Goal: Information Seeking & Learning: Compare options

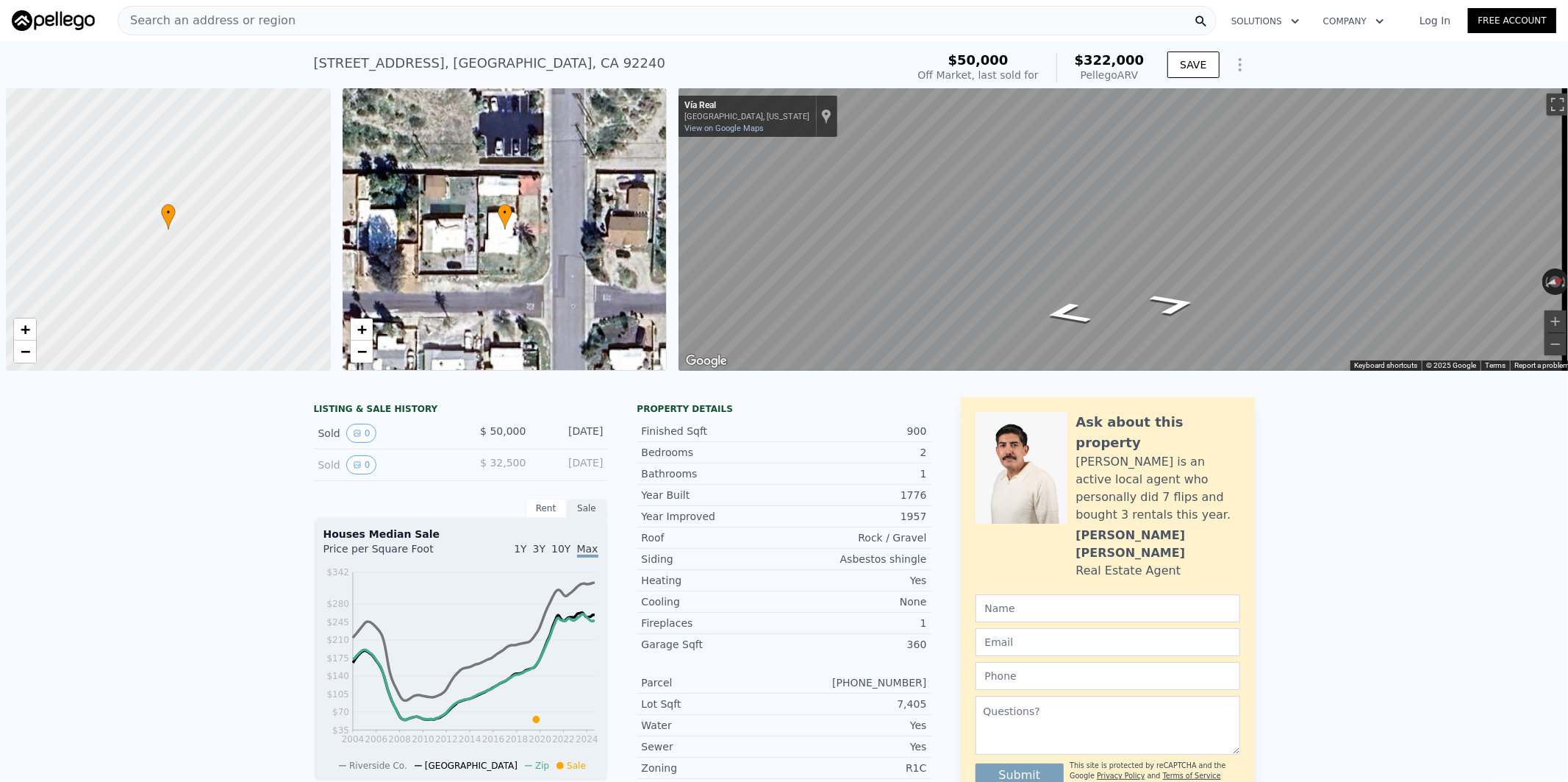
scroll to position [0, 5]
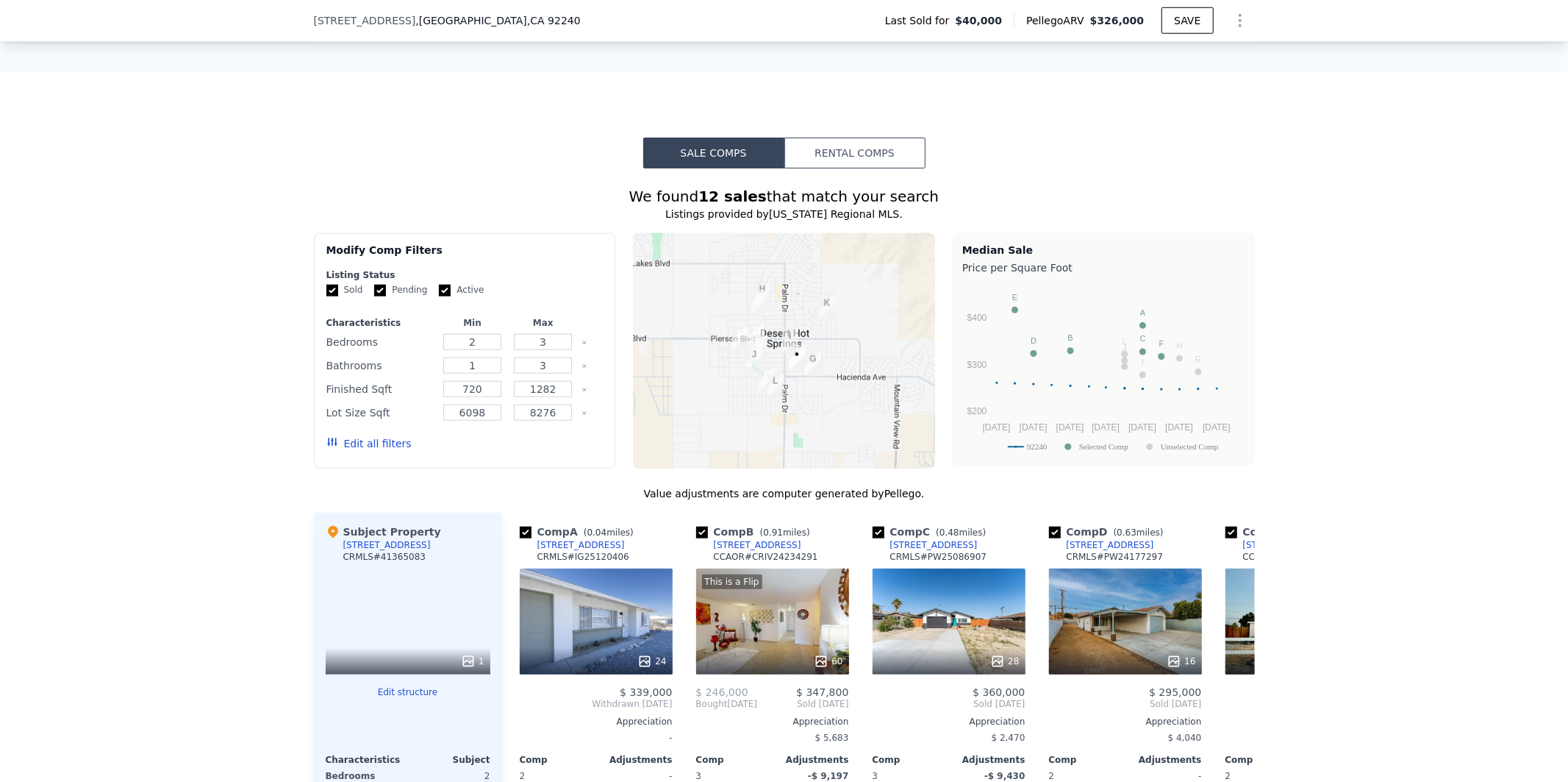
scroll to position [1519, 0]
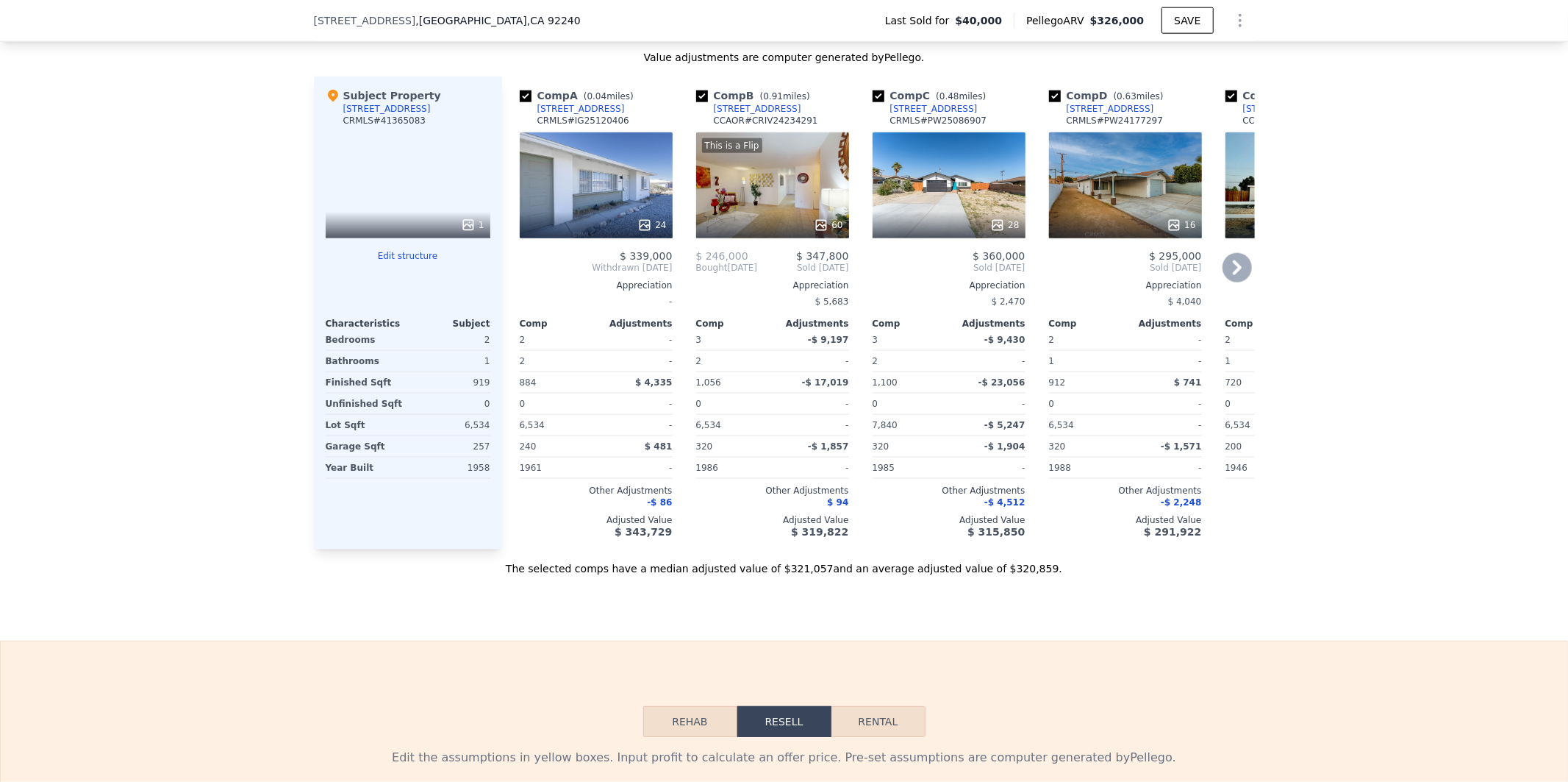
click at [604, 214] on div "24" at bounding box center [596, 185] width 153 height 106
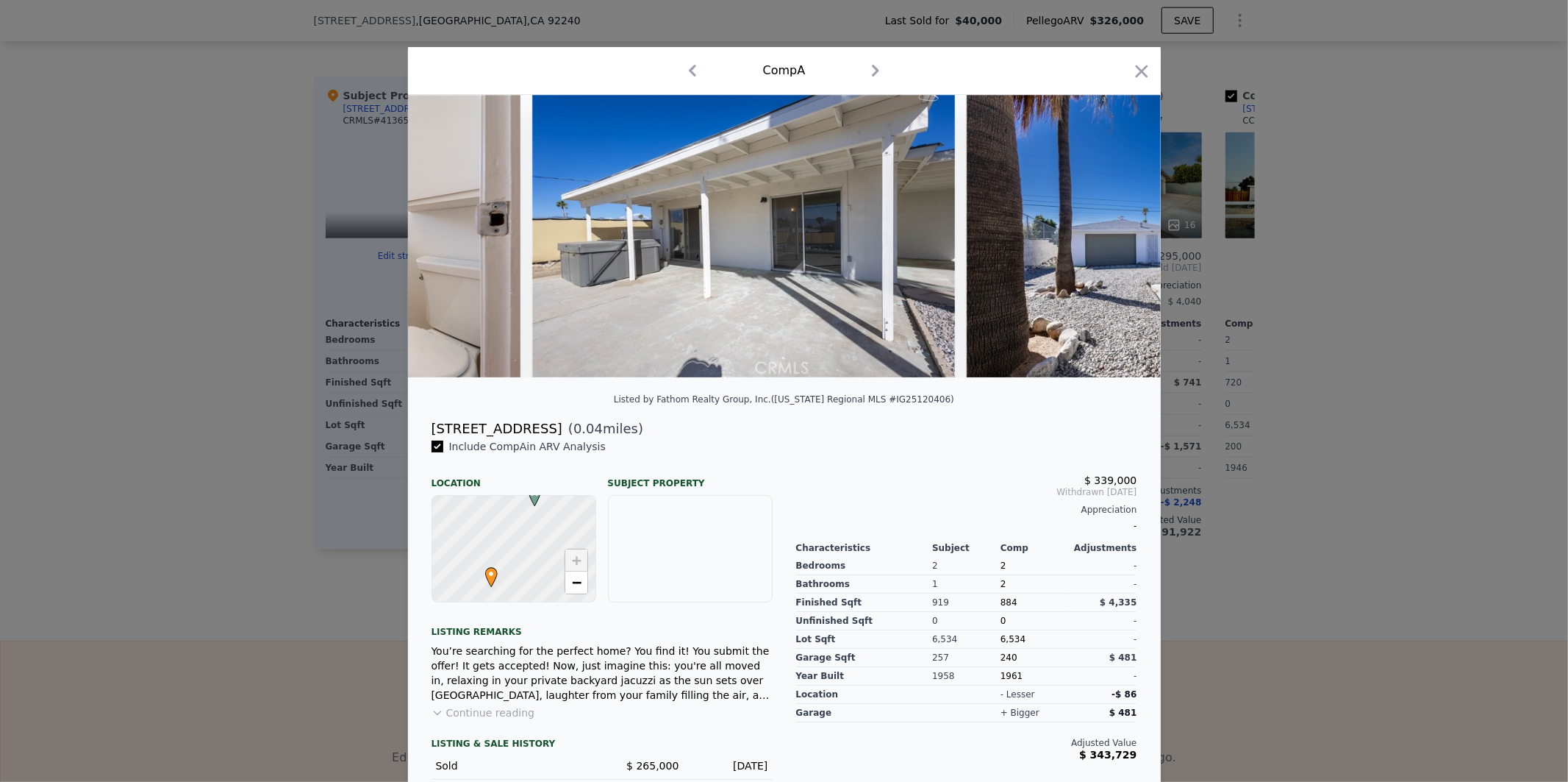
scroll to position [0, 5620]
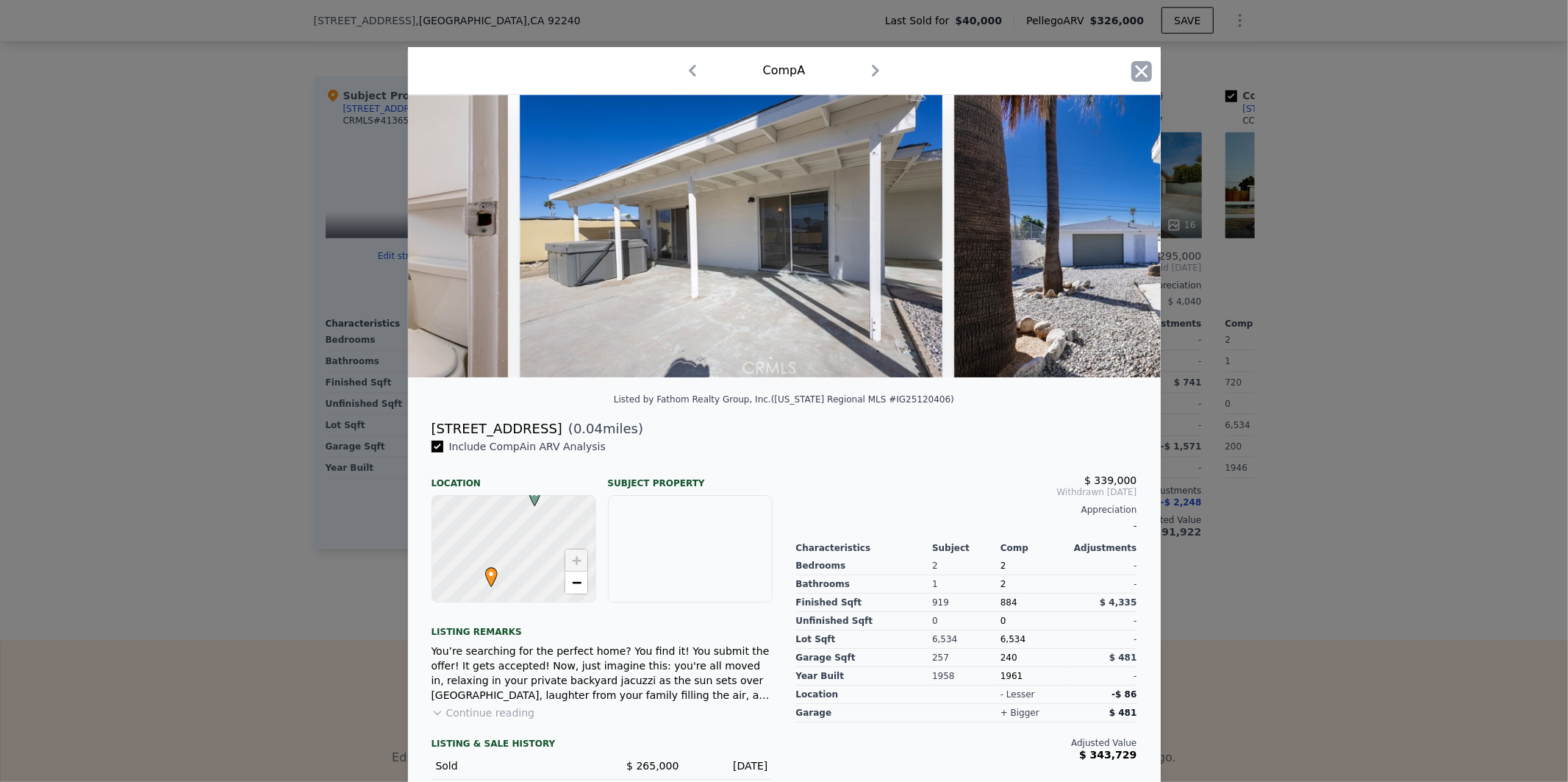
click at [1140, 69] on icon "button" at bounding box center [1141, 71] width 20 height 20
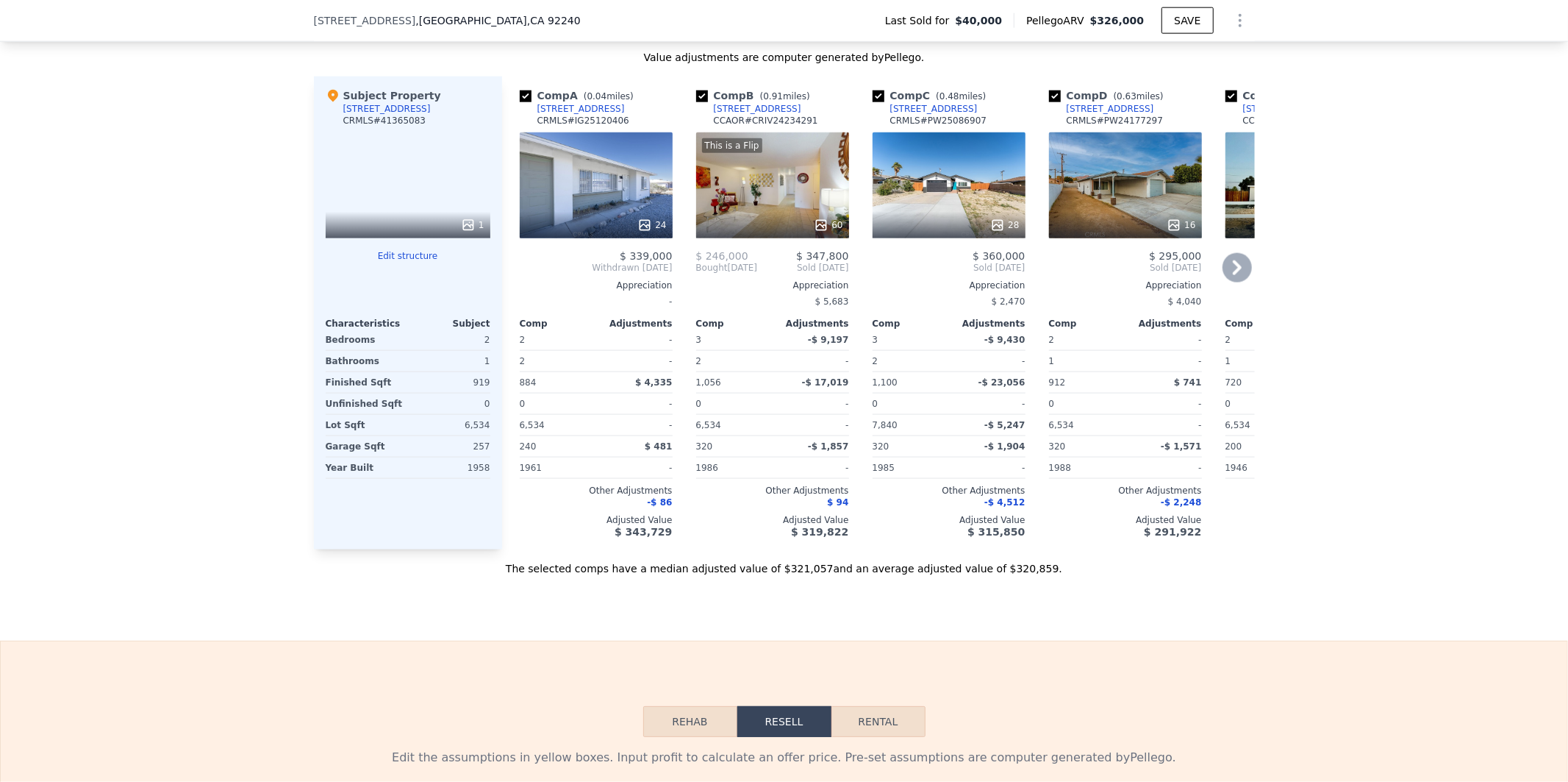
click at [798, 184] on div "This is a Flip 60" at bounding box center [773, 185] width 153 height 106
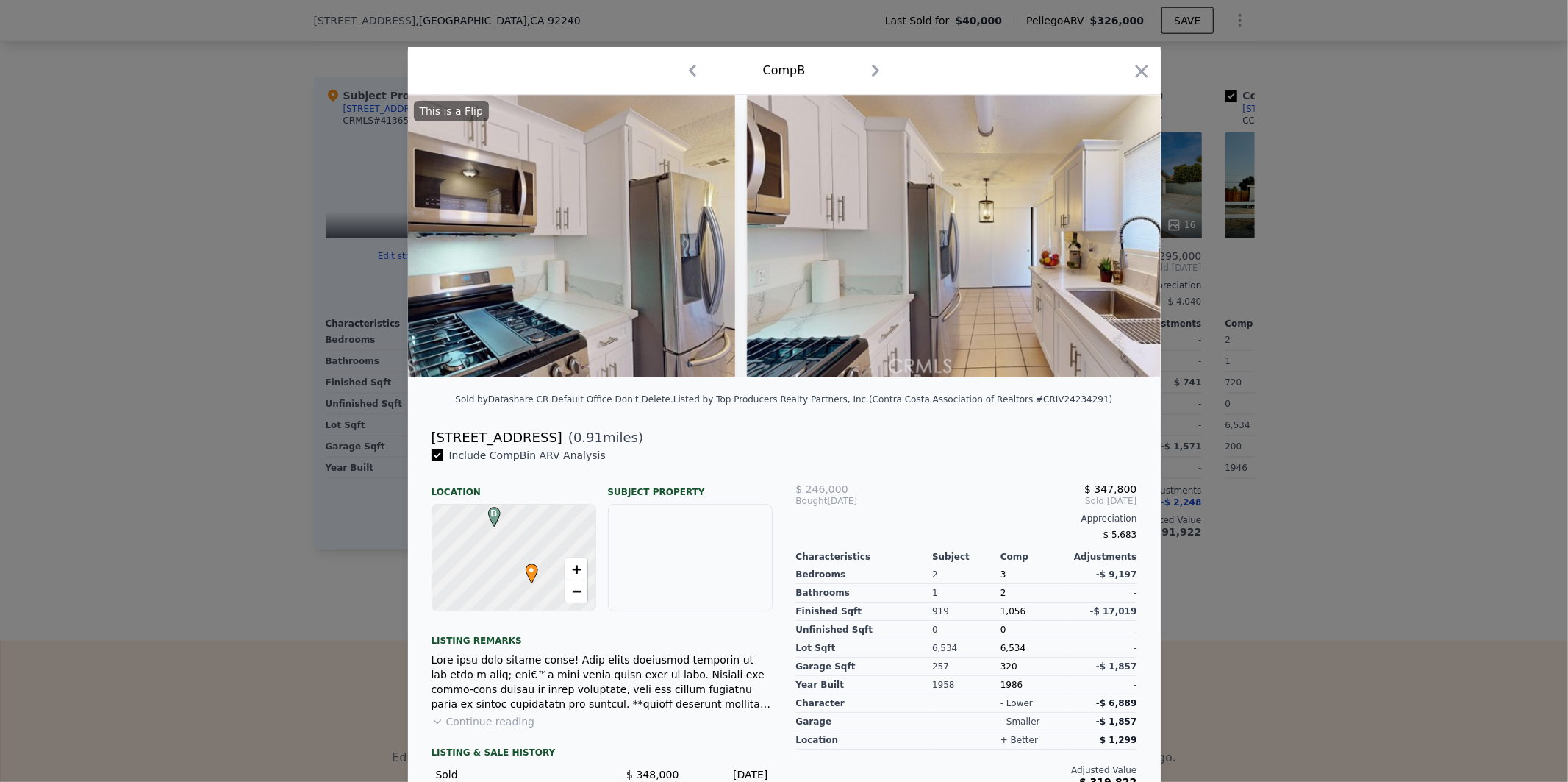
scroll to position [0, 7278]
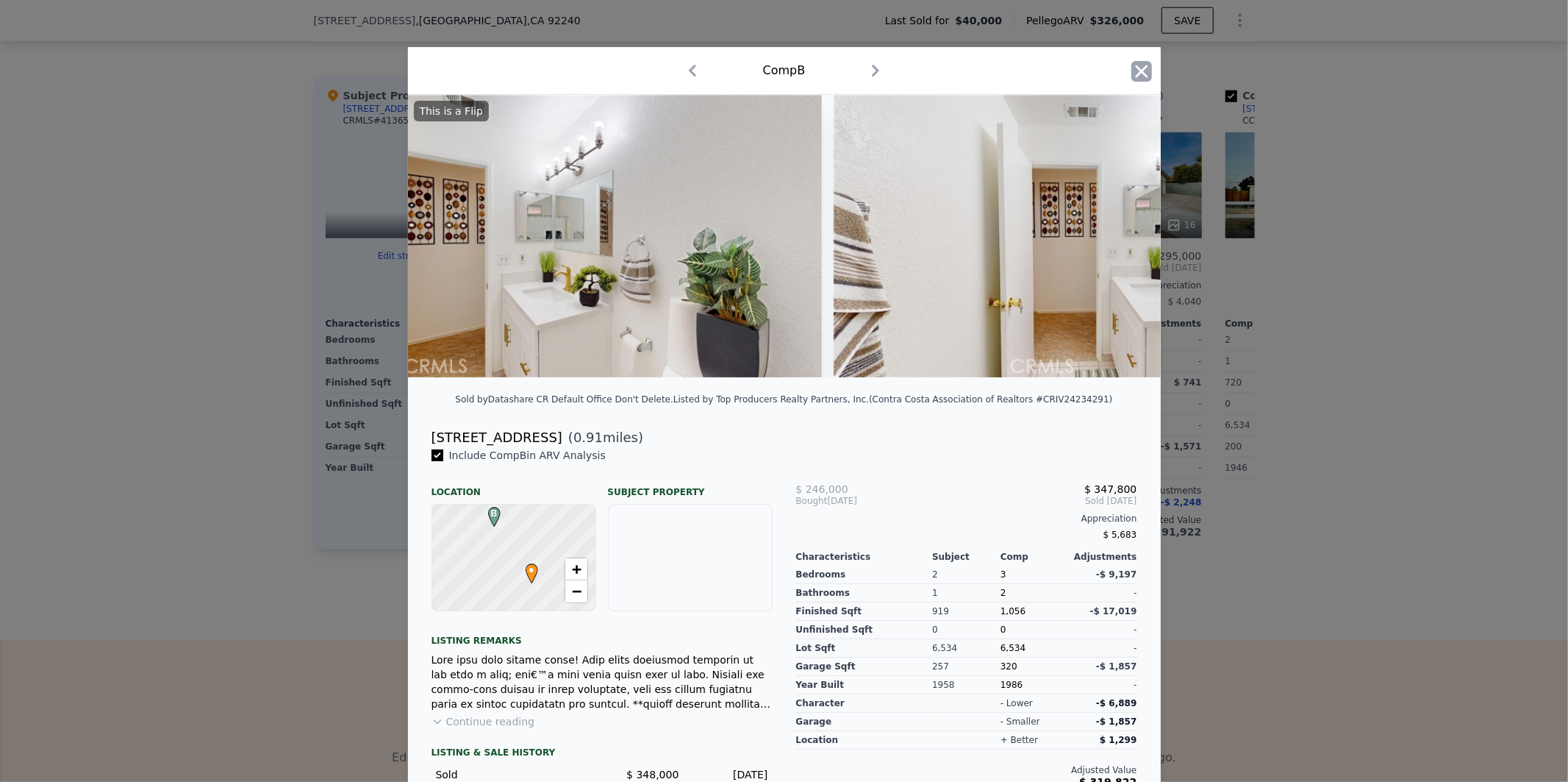
click at [1134, 66] on icon "button" at bounding box center [1141, 71] width 20 height 20
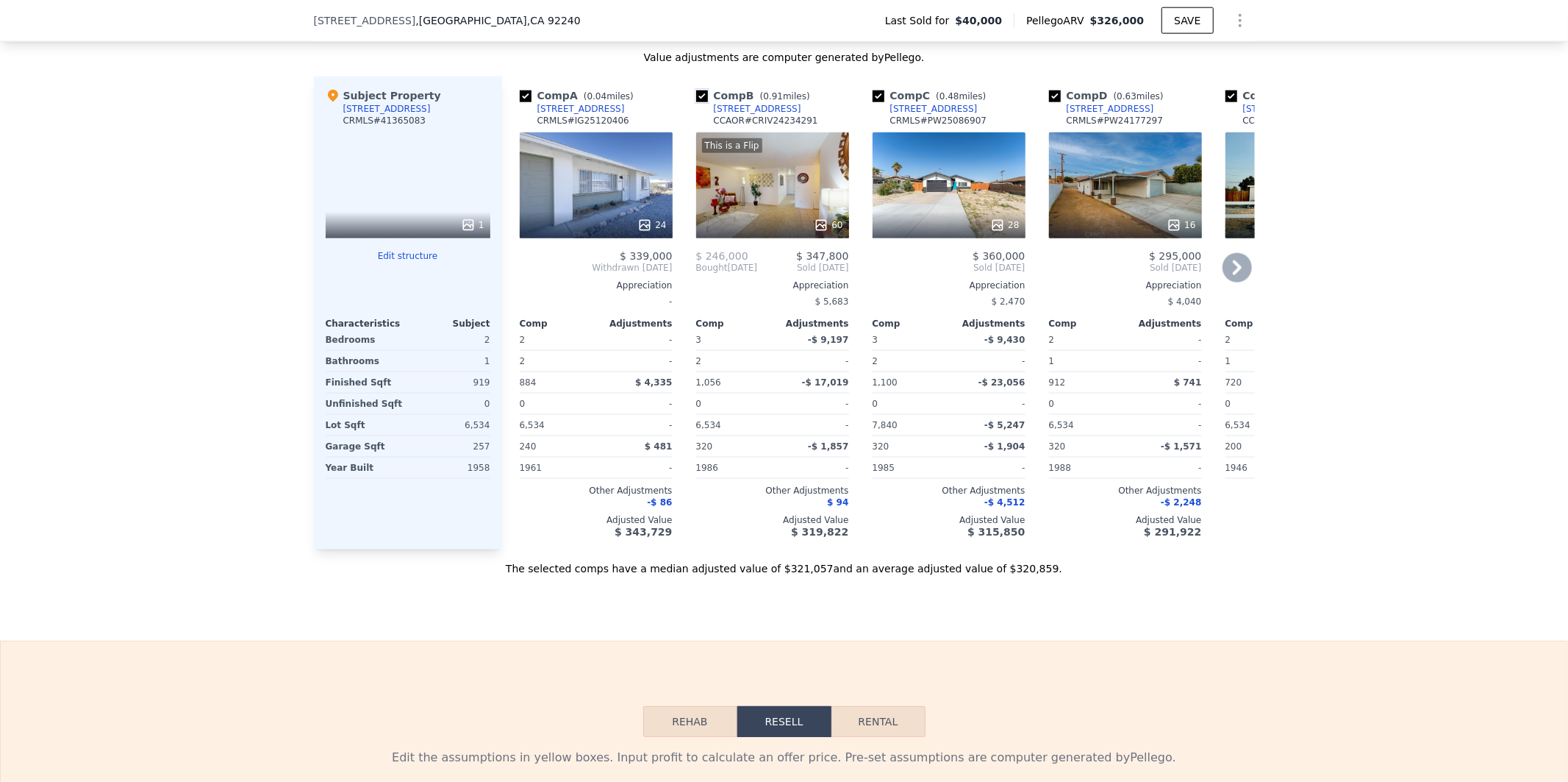
click at [696, 102] on input "checkbox" at bounding box center [702, 96] width 12 height 12
checkbox input "false"
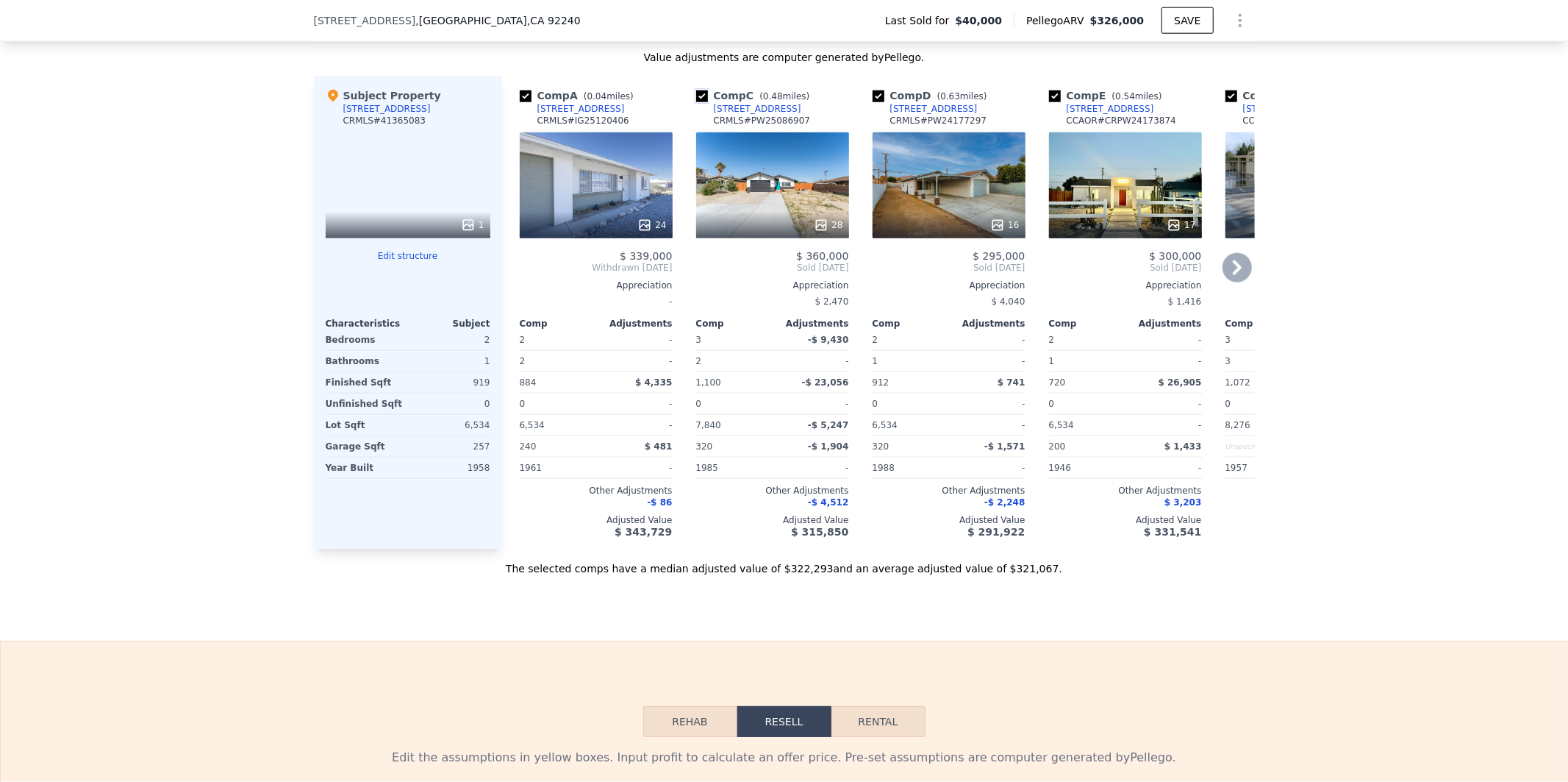
click at [696, 102] on input "checkbox" at bounding box center [702, 96] width 12 height 12
checkbox input "false"
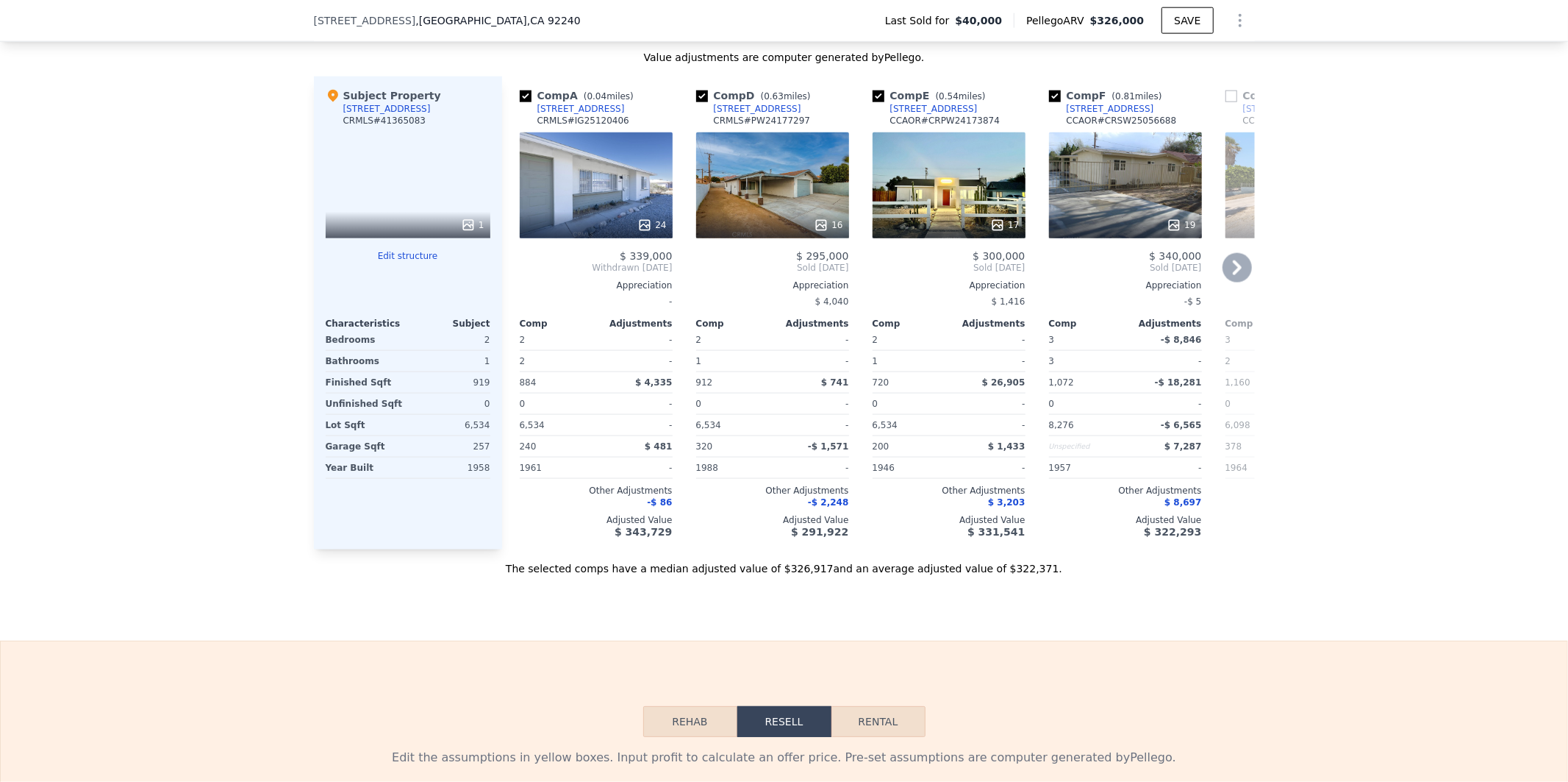
click at [803, 193] on div "16" at bounding box center [773, 185] width 153 height 106
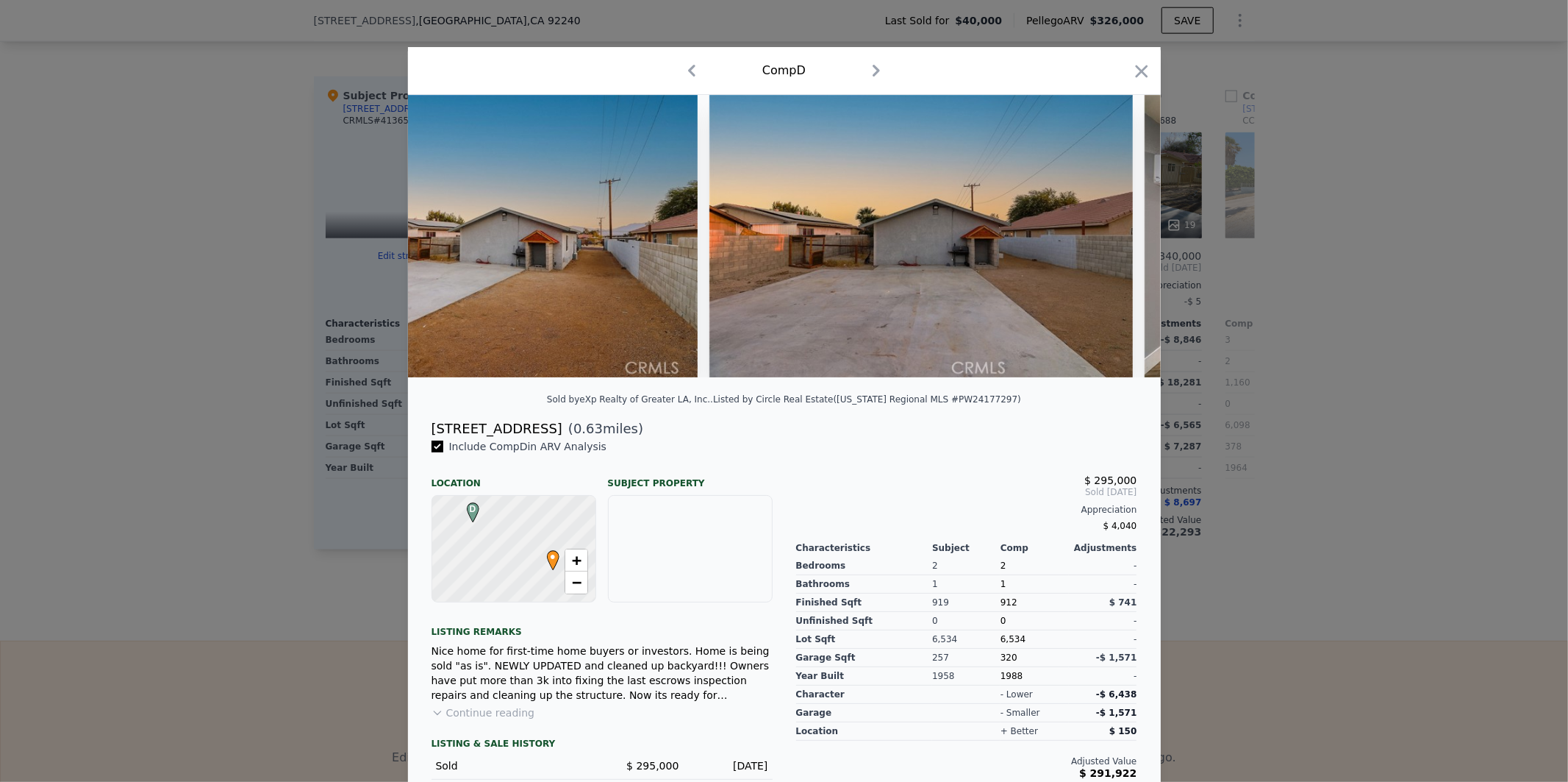
scroll to position [0, 1548]
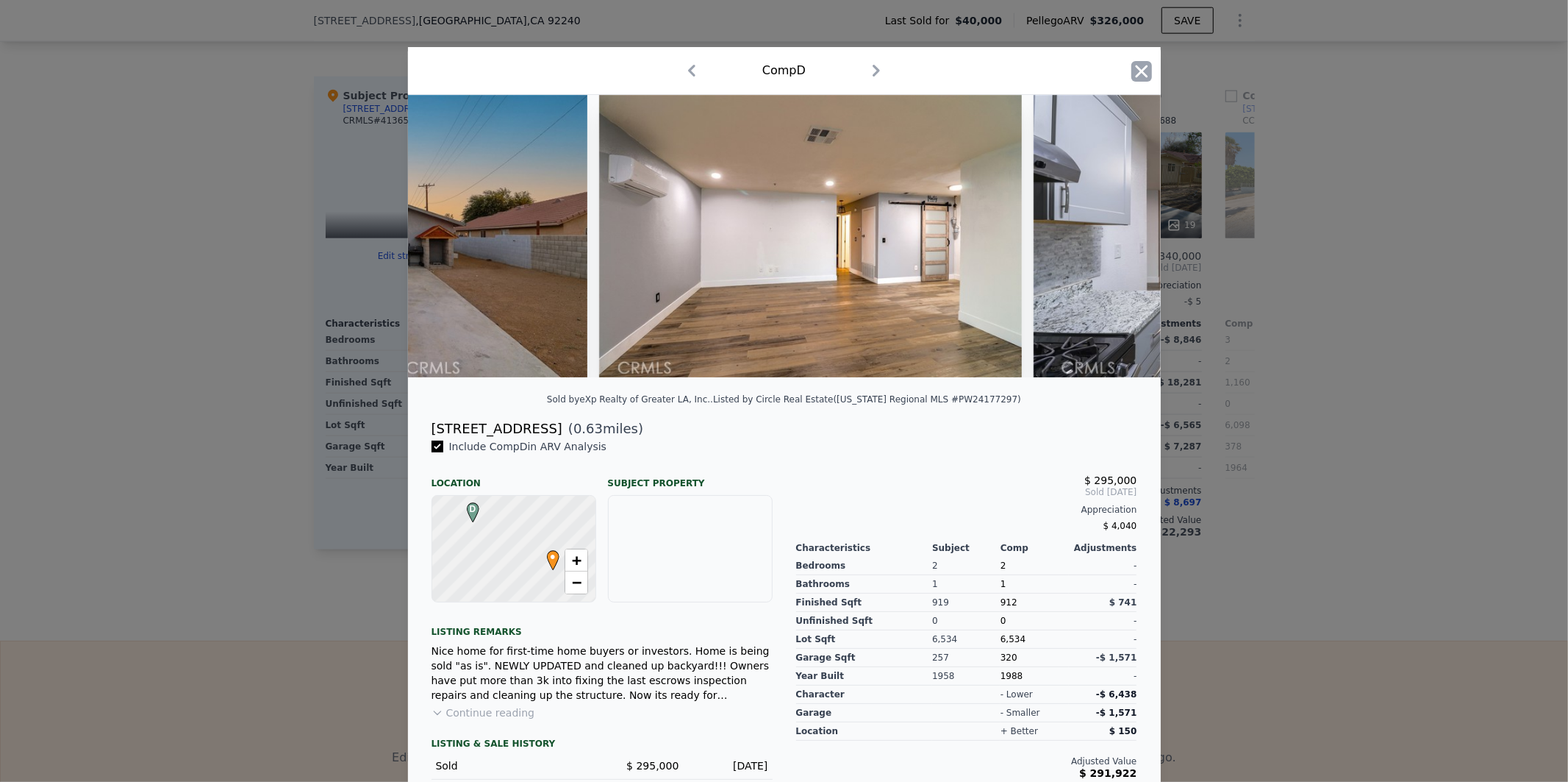
click at [1131, 78] on icon "button" at bounding box center [1141, 71] width 20 height 20
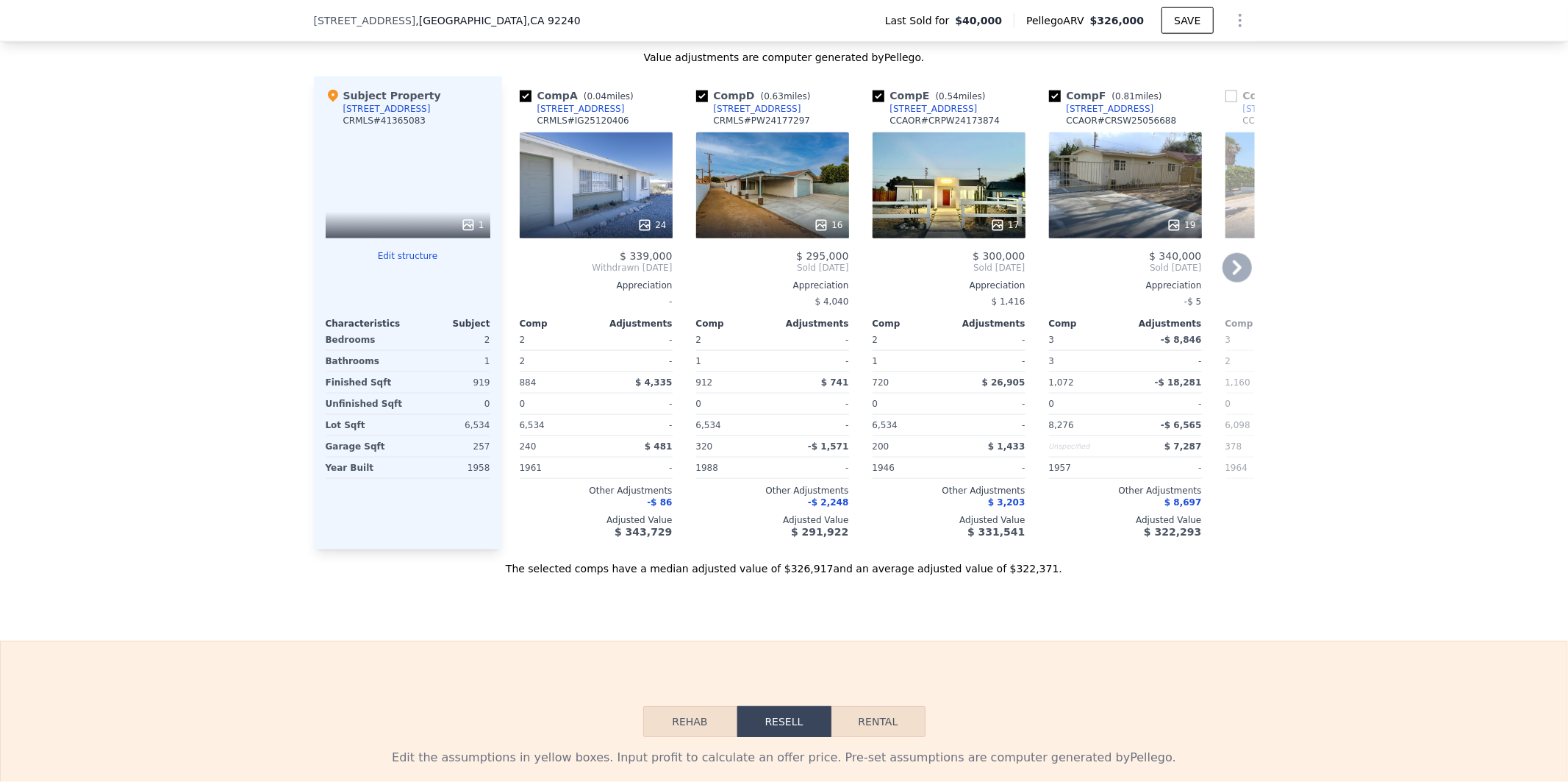
click at [696, 115] on link "[STREET_ADDRESS]" at bounding box center [748, 109] width 105 height 12
checkbox input "true"
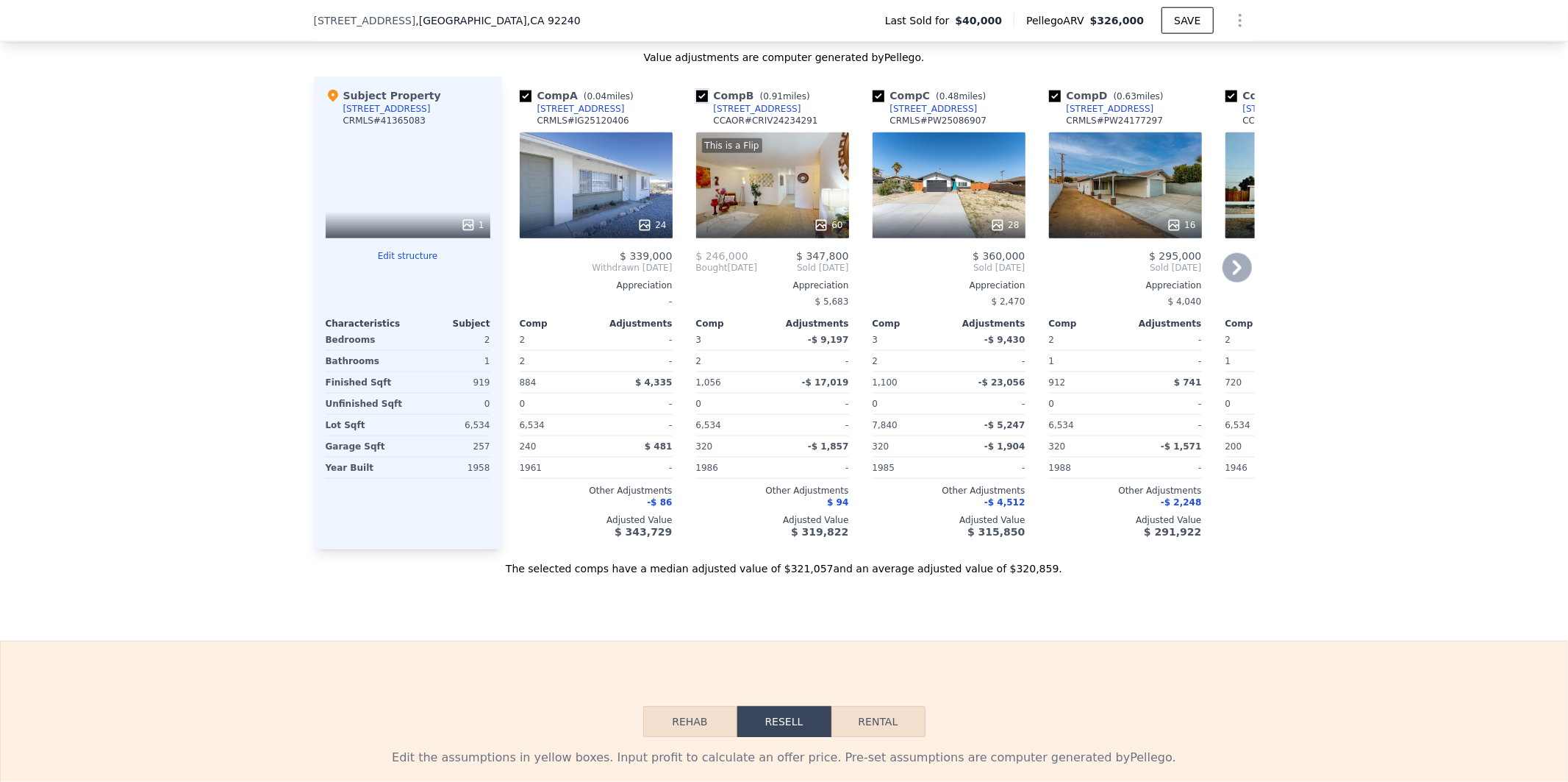
click at [697, 102] on input "checkbox" at bounding box center [702, 96] width 12 height 12
checkbox input "false"
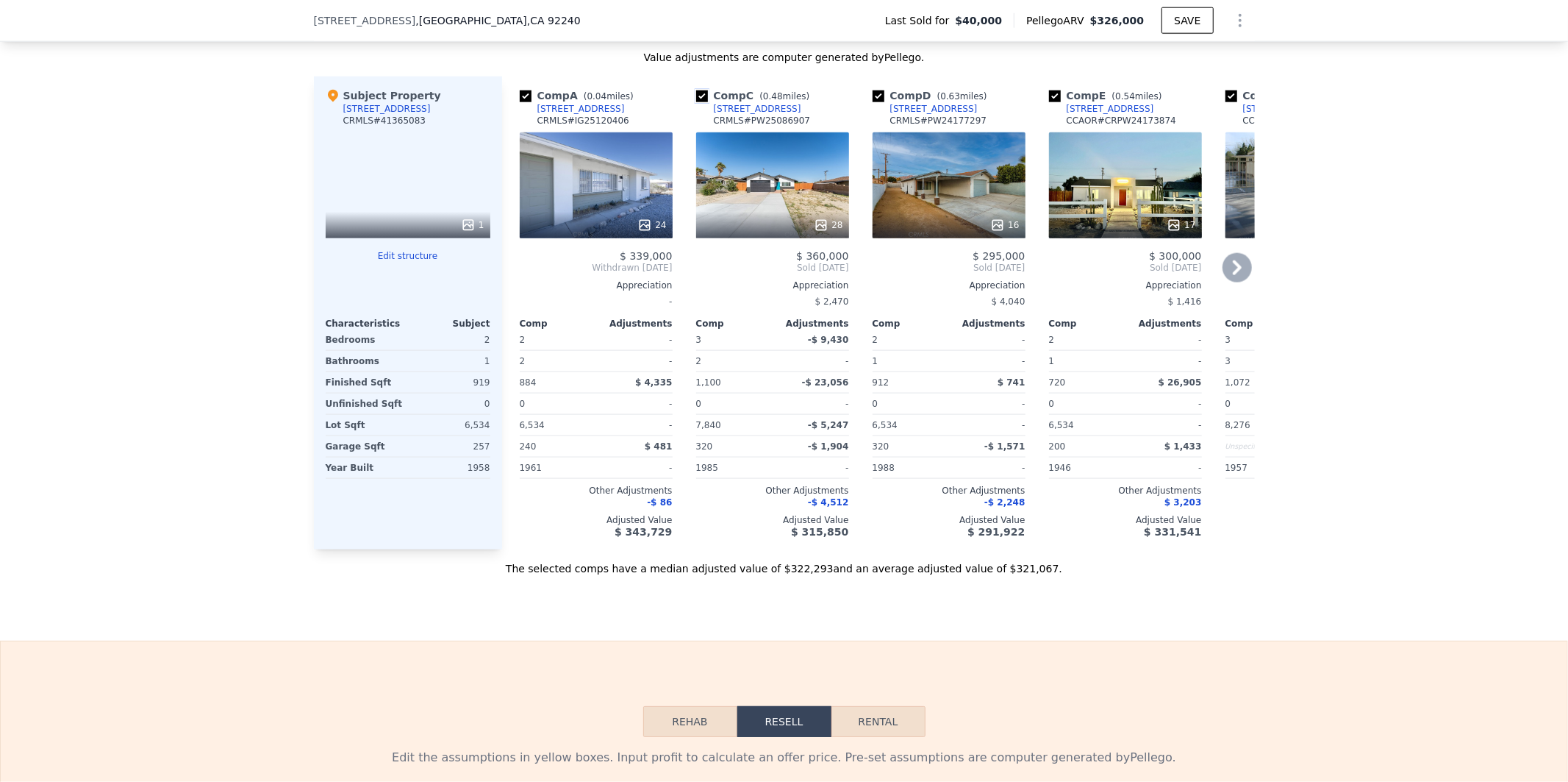
click at [697, 102] on input "checkbox" at bounding box center [702, 96] width 12 height 12
checkbox input "false"
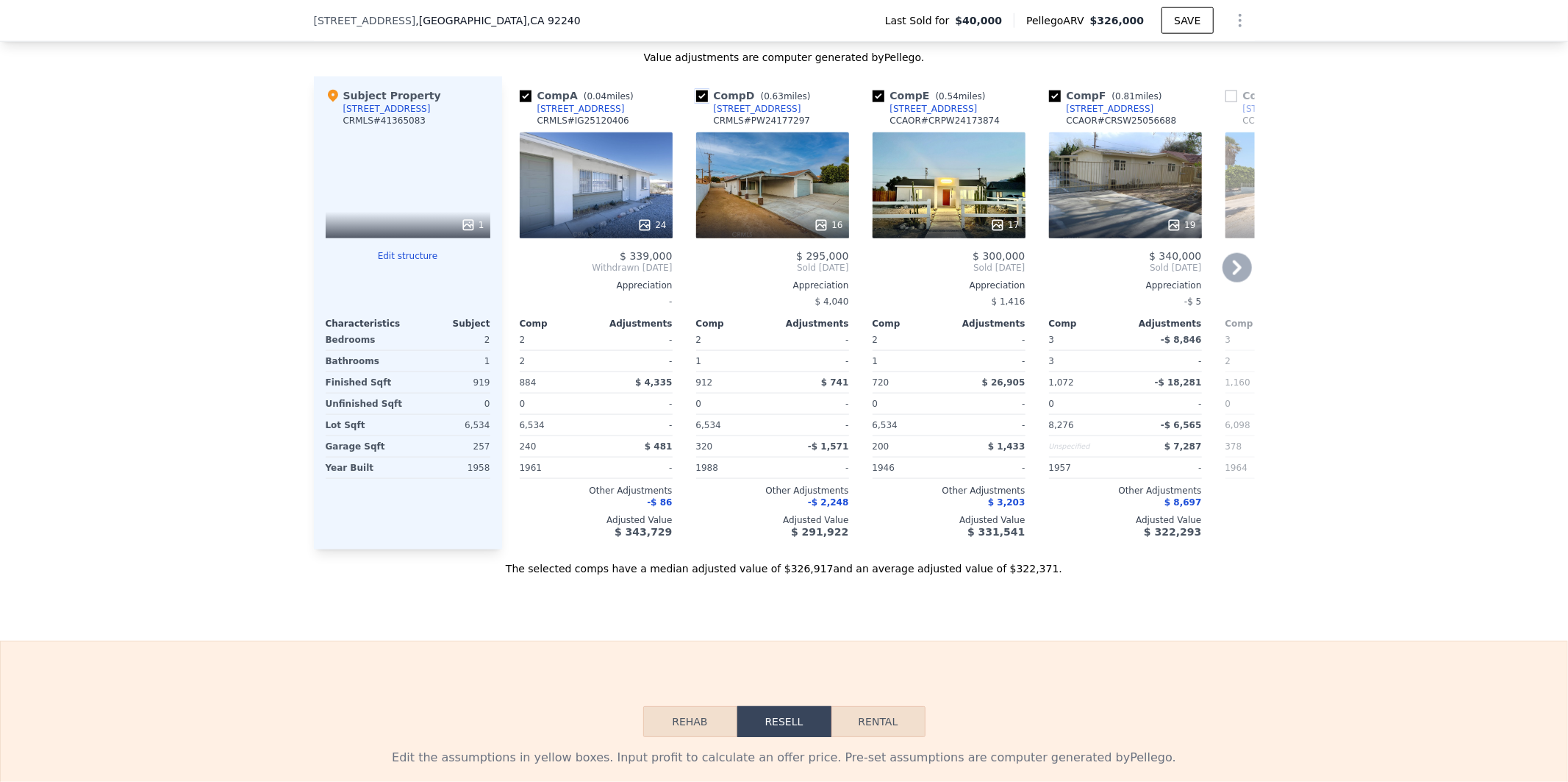
click at [697, 102] on input "checkbox" at bounding box center [702, 96] width 12 height 12
checkbox input "false"
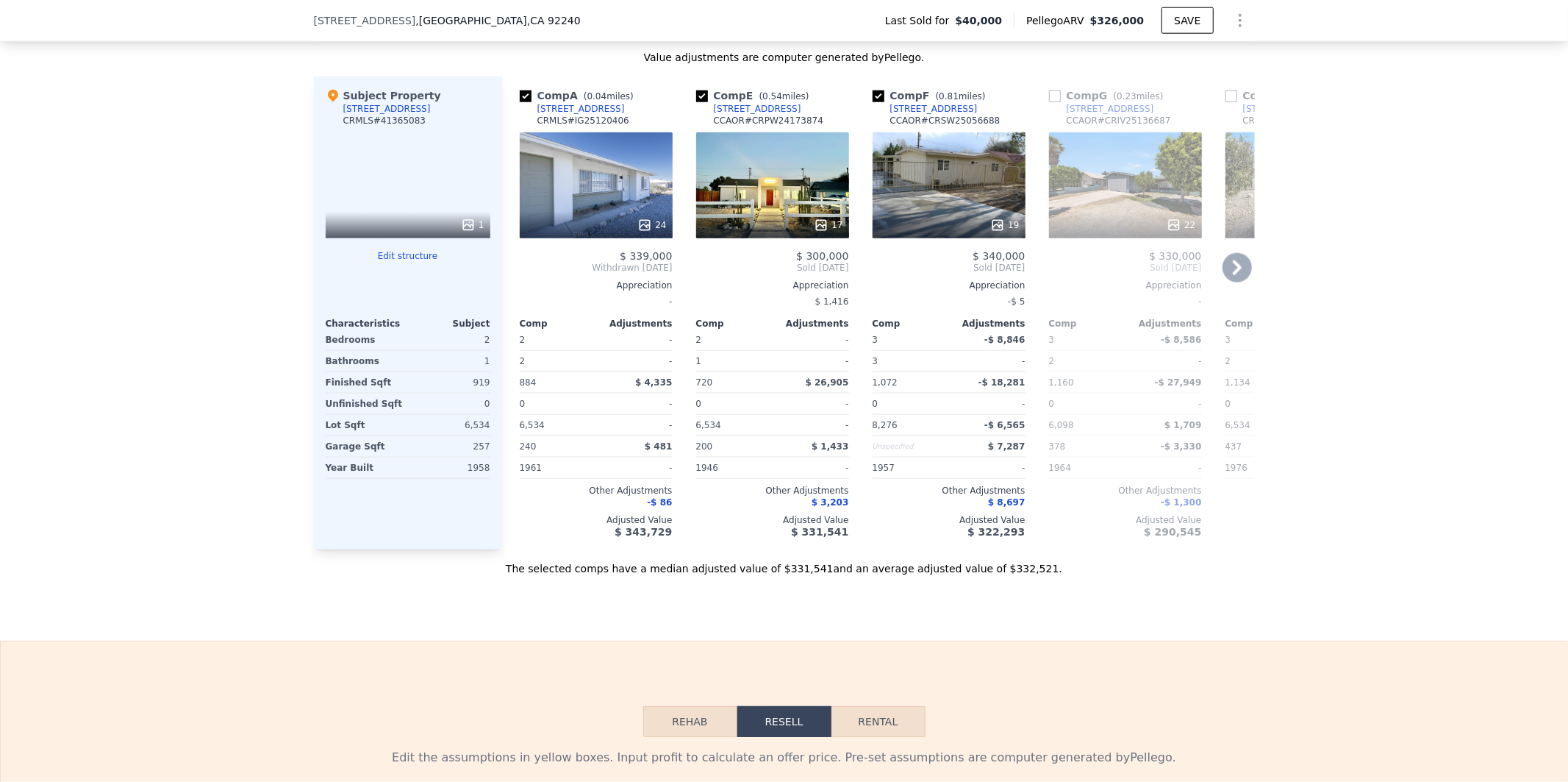
click at [1029, 218] on div "Comp A ( 0.04 miles) [STREET_ADDRESS] CRMLS # IG25120406 24 $ 339,000 Withdrawn…" at bounding box center [878, 313] width 753 height 473
click at [956, 201] on div "19" at bounding box center [949, 185] width 153 height 106
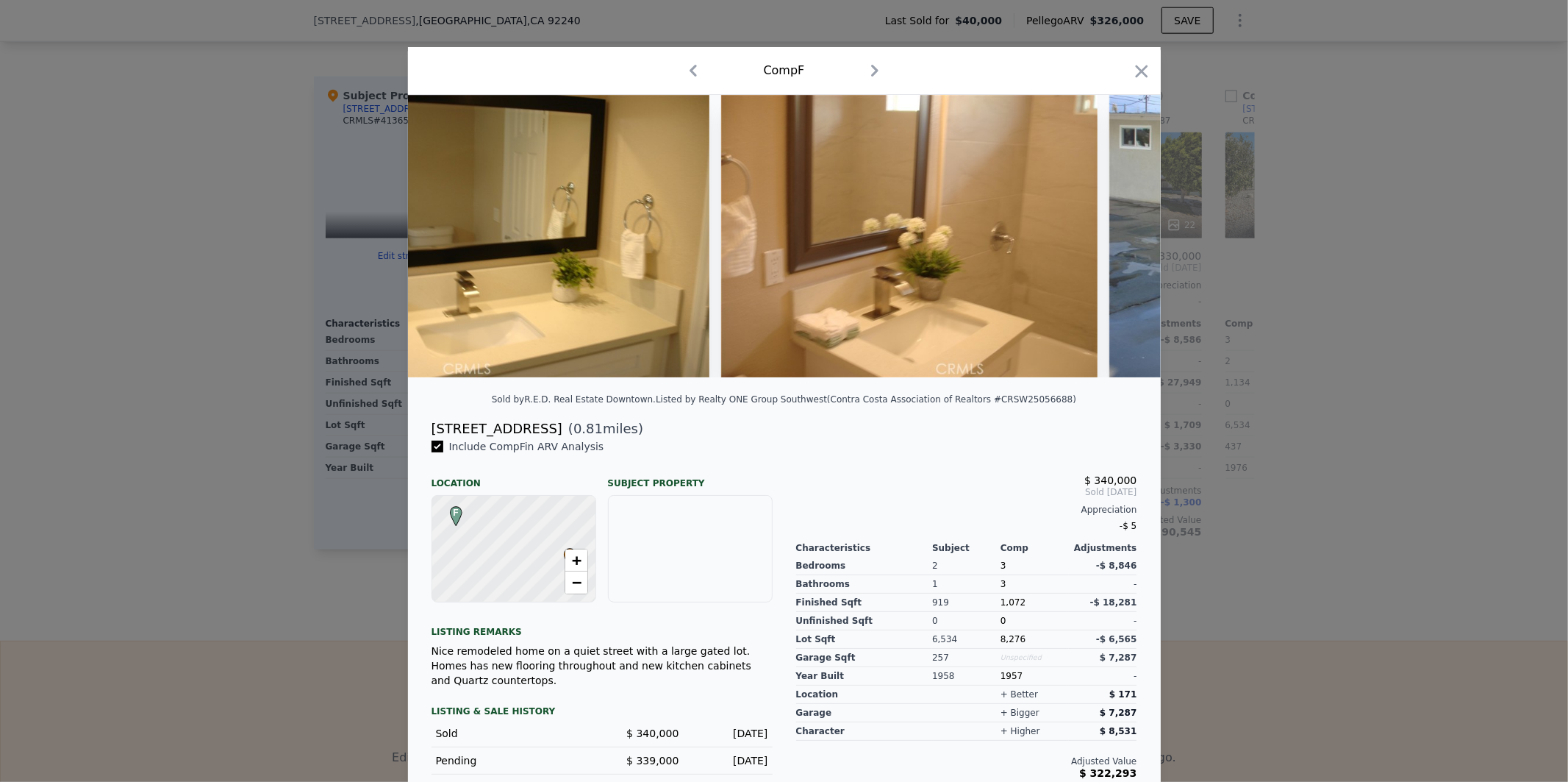
scroll to position [0, 3163]
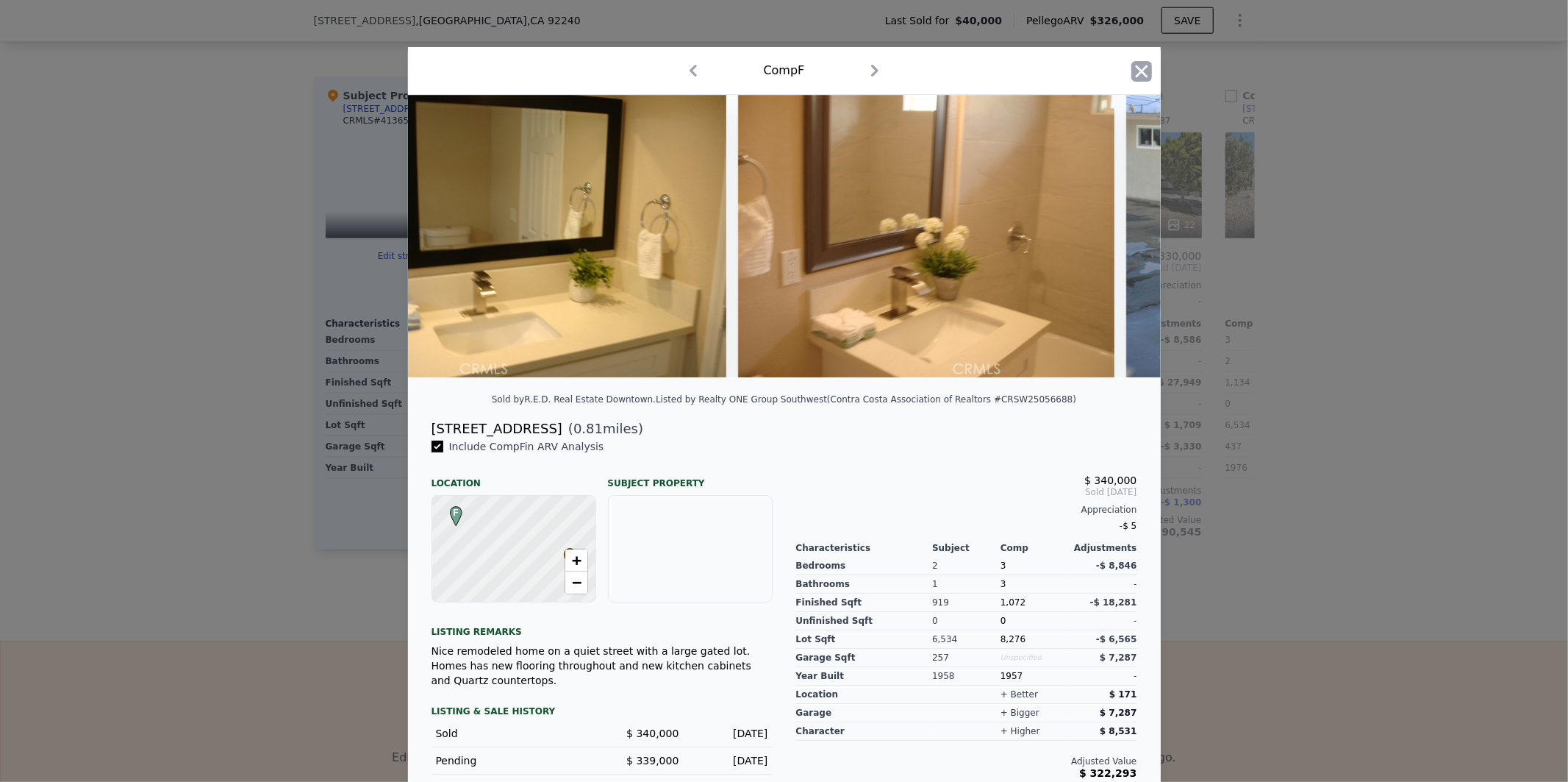
click at [1131, 64] on icon "button" at bounding box center [1141, 71] width 20 height 20
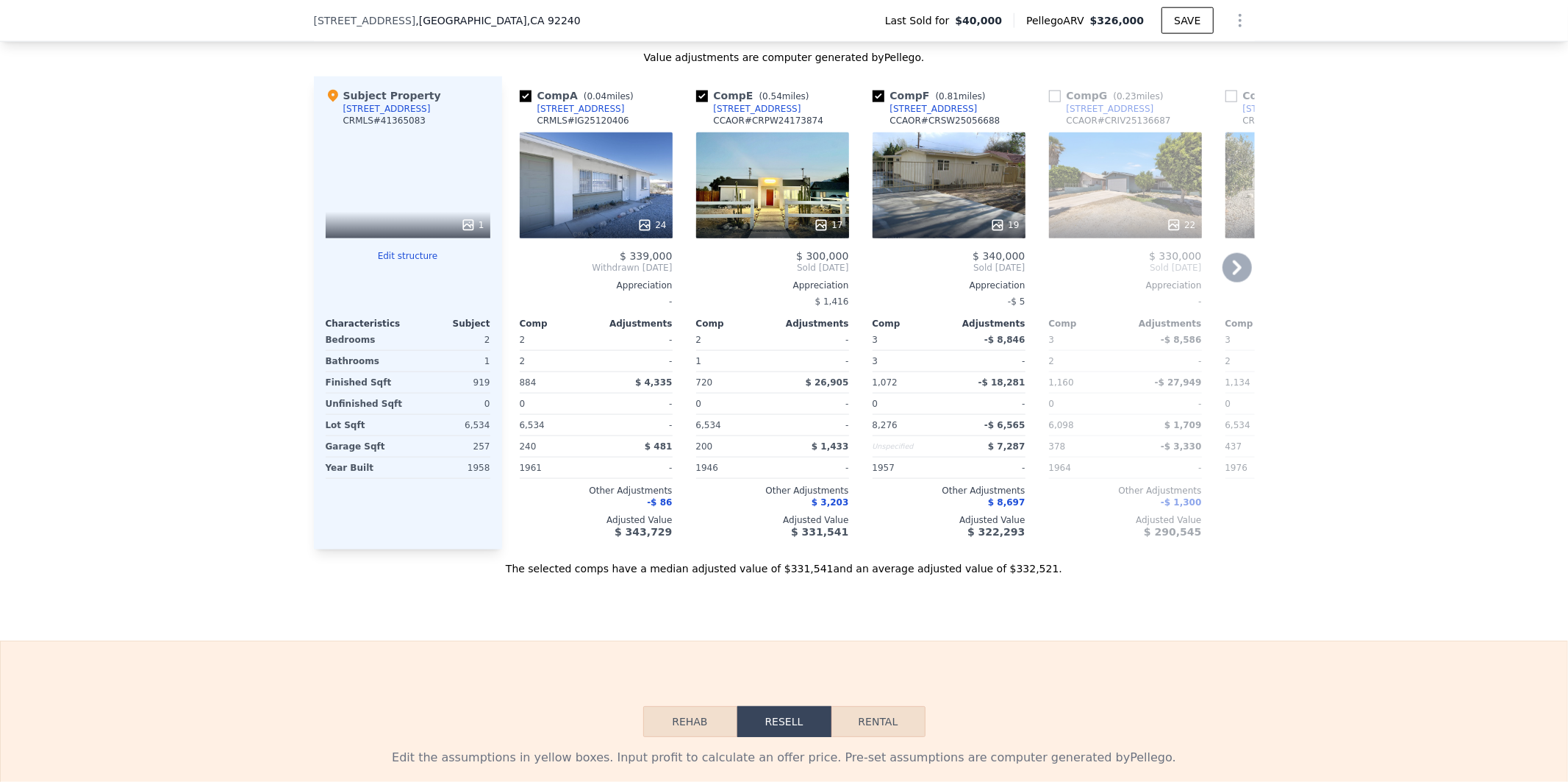
click at [798, 204] on div "17" at bounding box center [773, 185] width 153 height 106
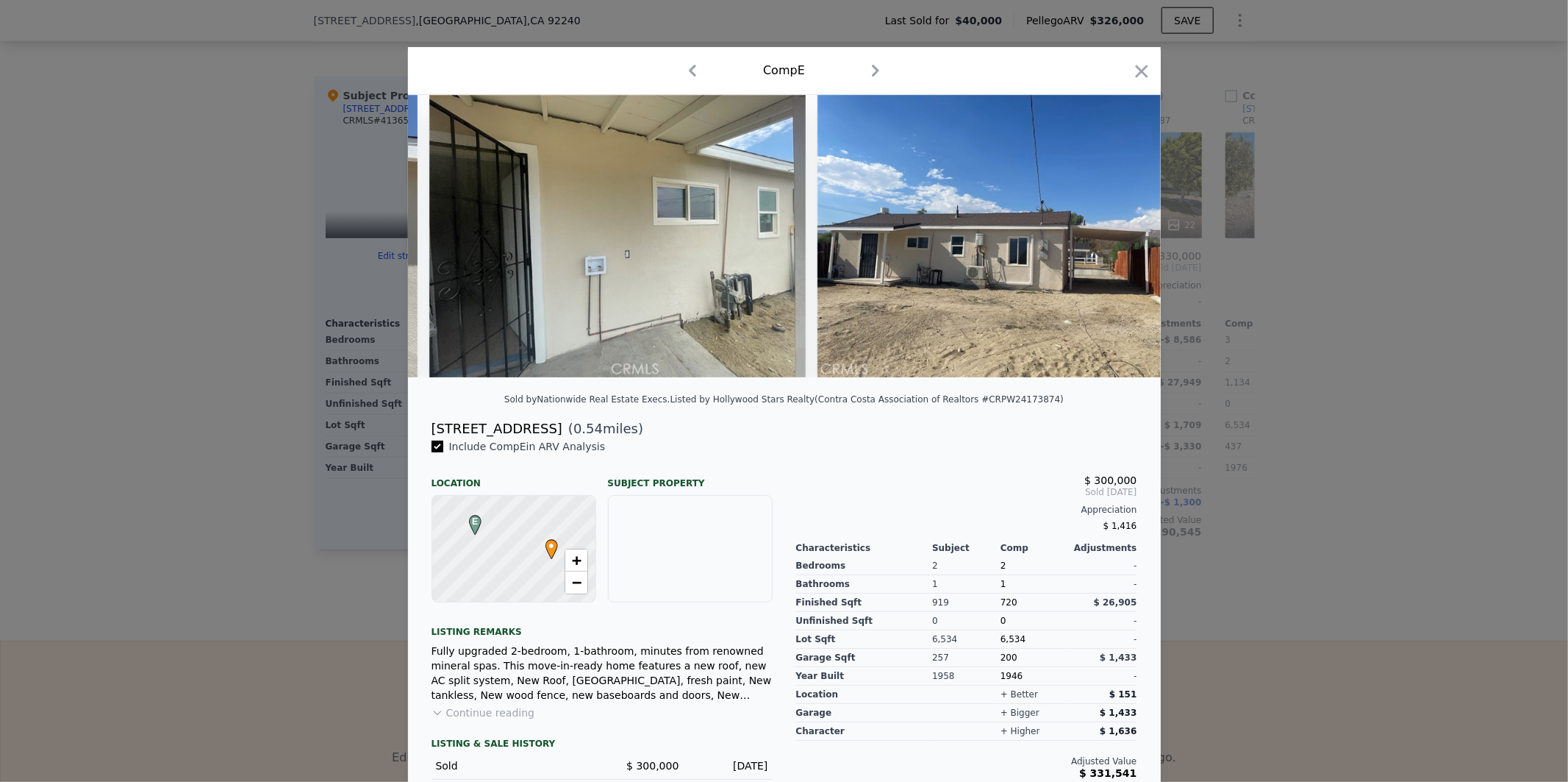
scroll to position [0, 4208]
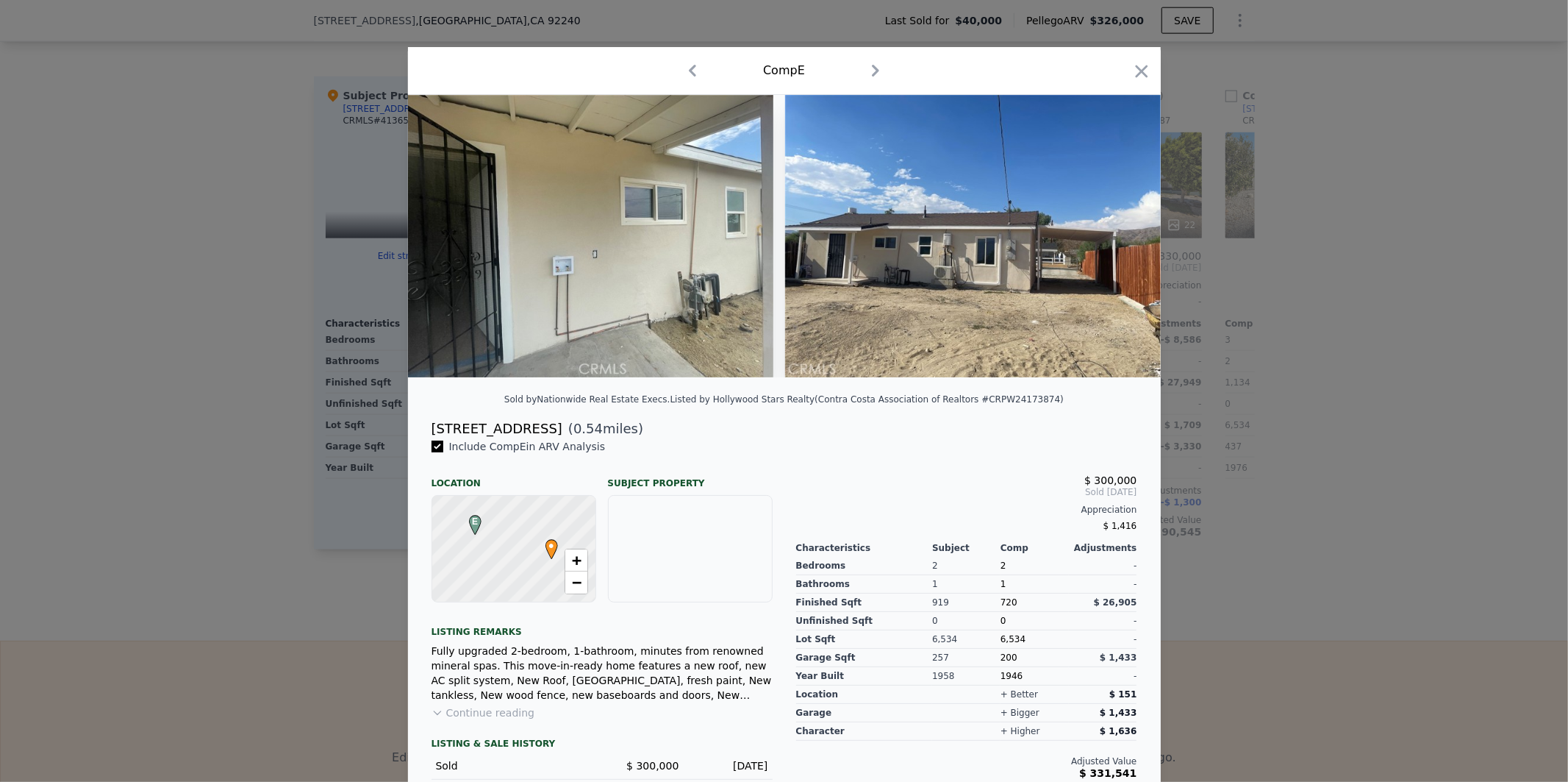
click at [1143, 73] on icon "button" at bounding box center [1141, 71] width 20 height 20
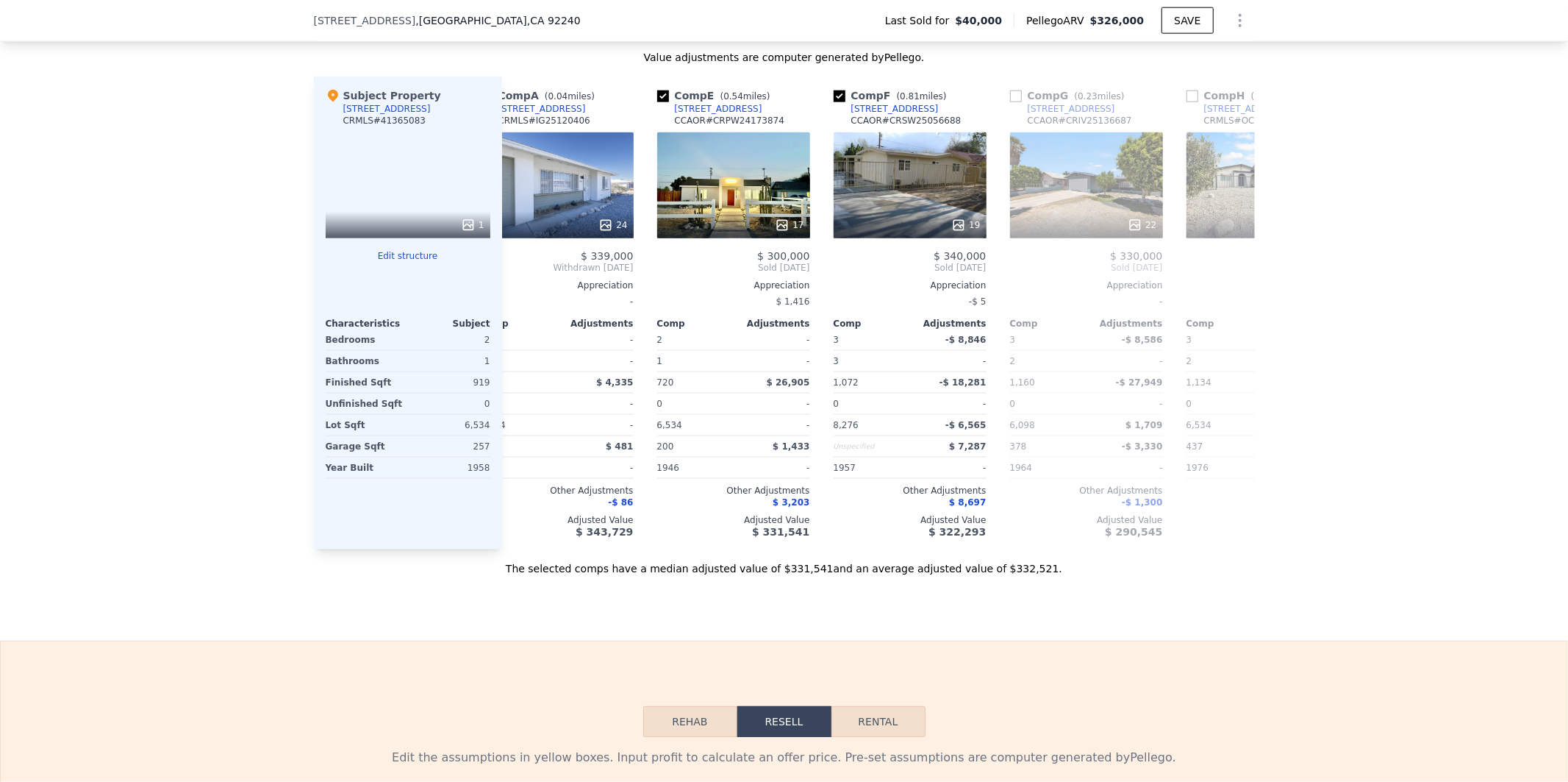
scroll to position [0, 55]
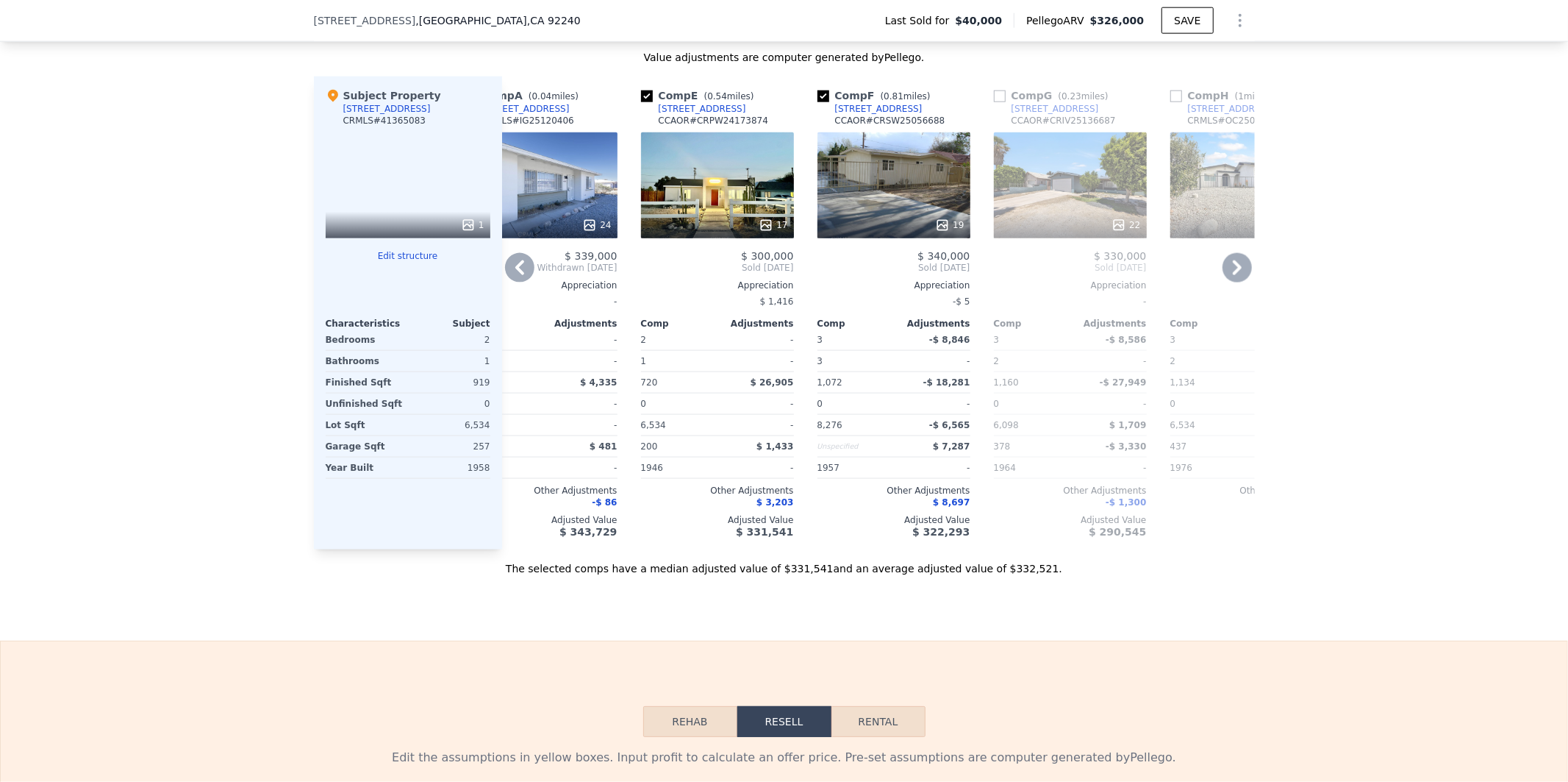
click at [1055, 174] on div "22" at bounding box center [1070, 185] width 153 height 106
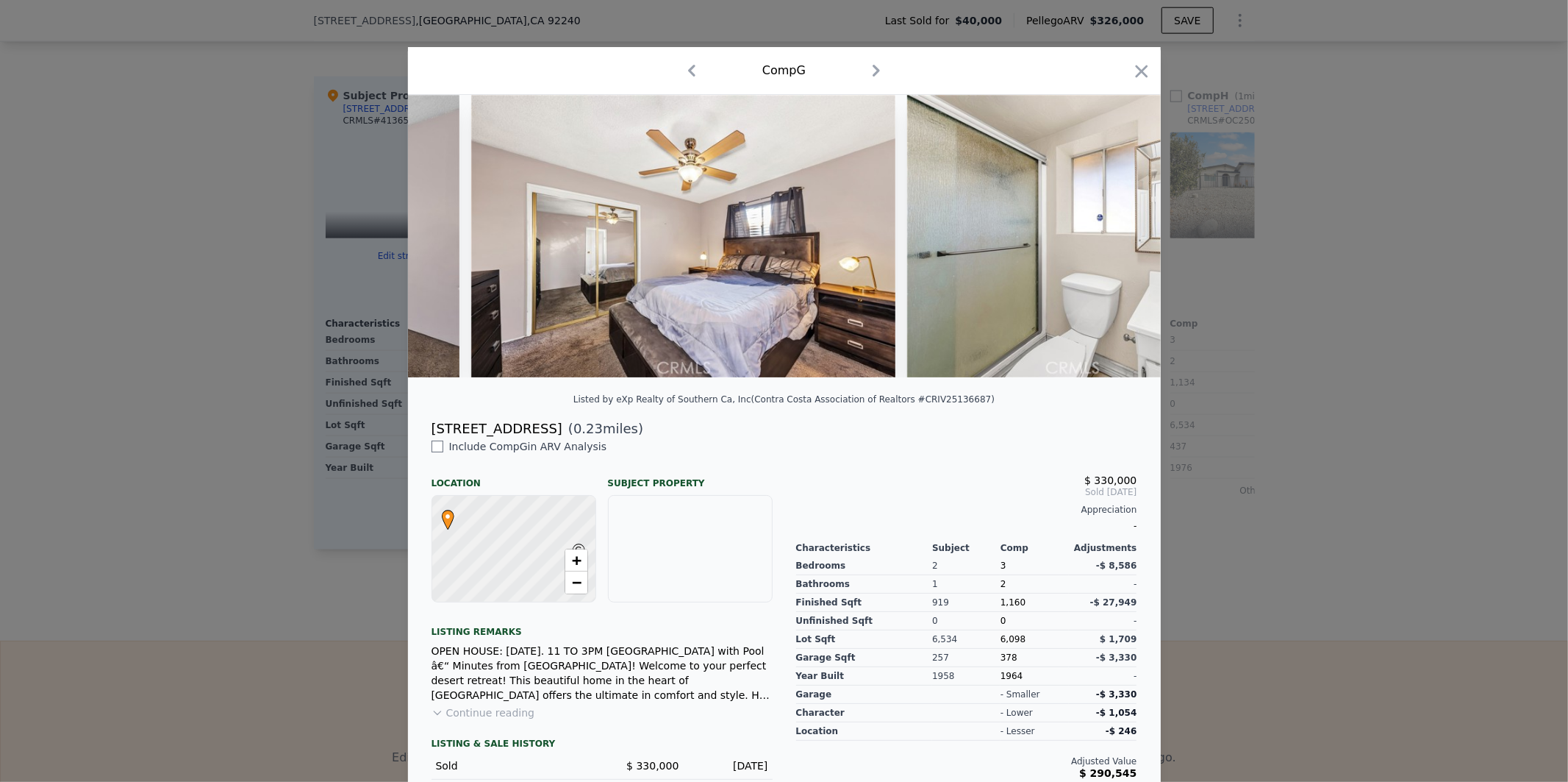
scroll to position [0, 3074]
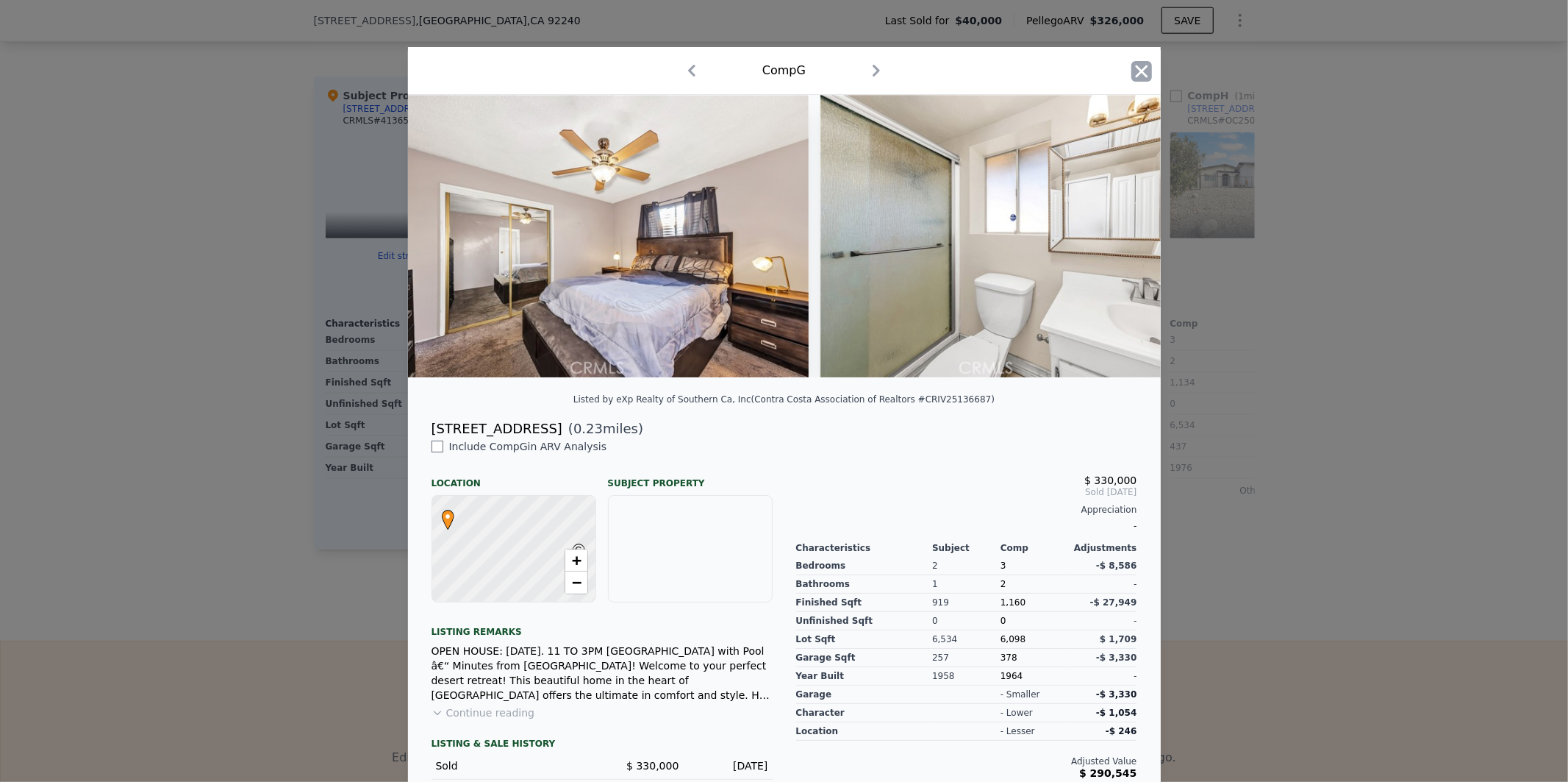
click at [1143, 76] on icon "button" at bounding box center [1141, 71] width 20 height 20
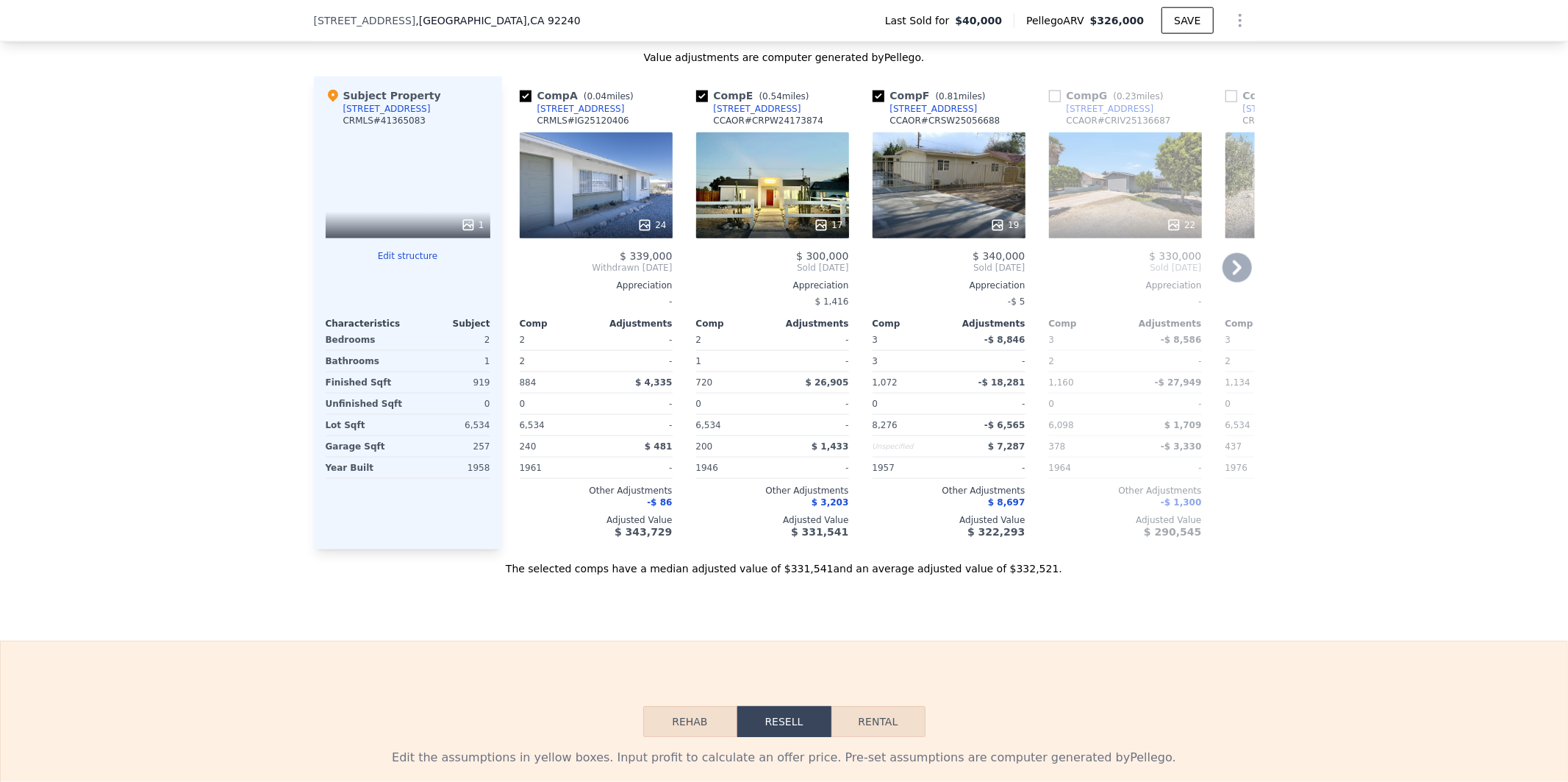
click at [563, 115] on div "[STREET_ADDRESS]" at bounding box center [581, 109] width 88 height 12
click at [732, 115] on div "[STREET_ADDRESS]" at bounding box center [758, 109] width 88 height 12
checkbox input "true"
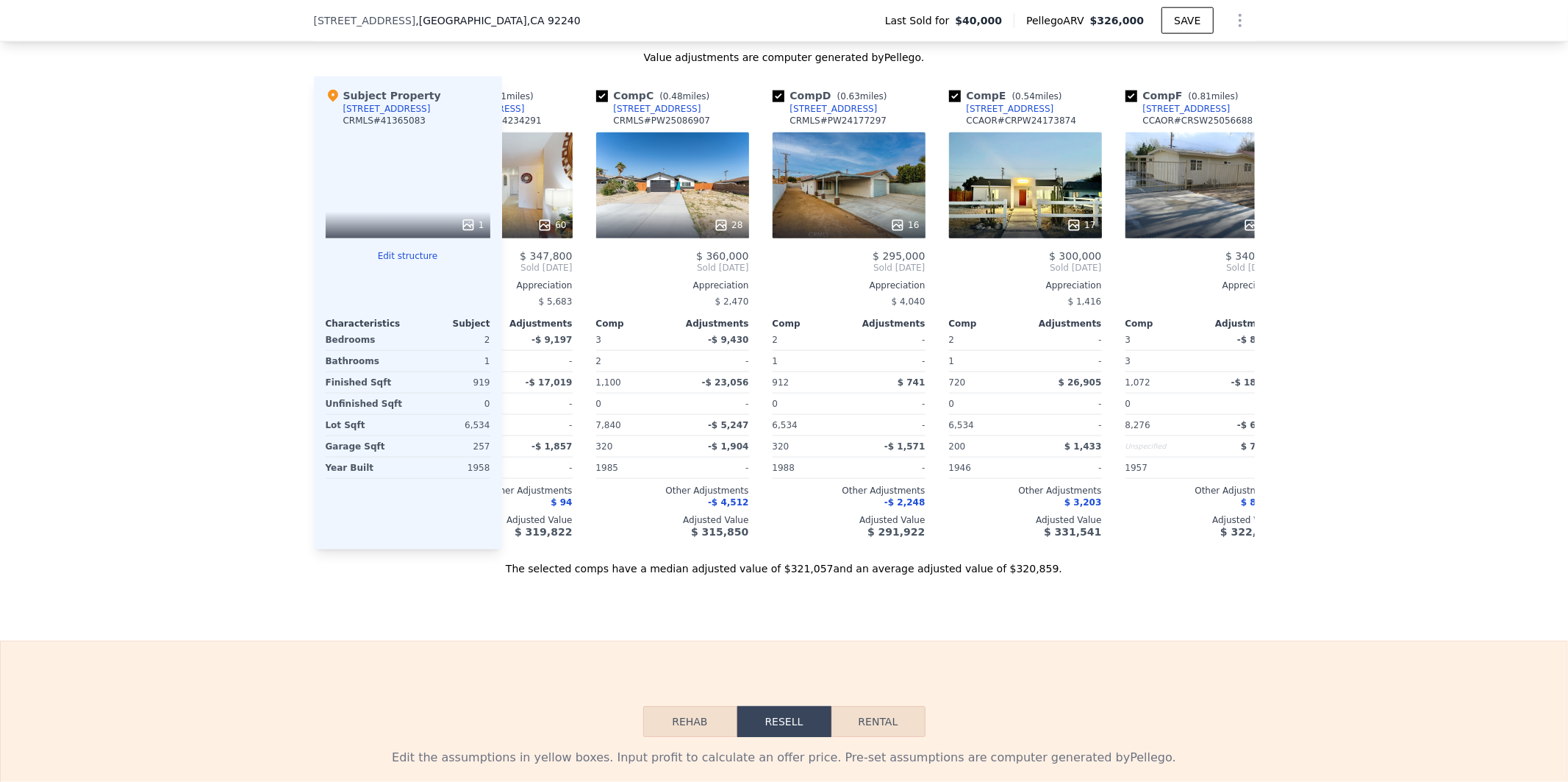
scroll to position [0, 498]
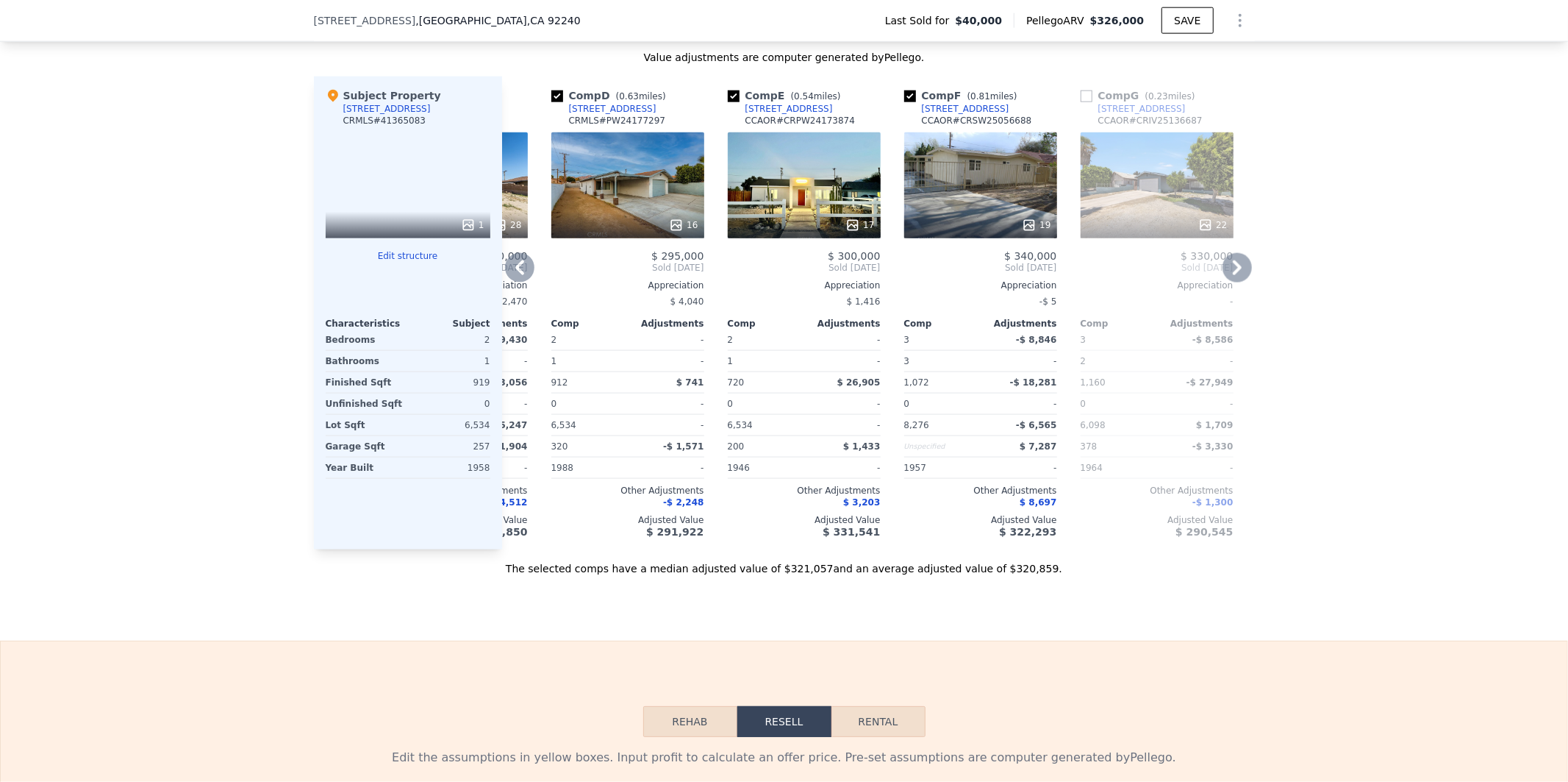
click at [978, 115] on div "[STREET_ADDRESS]" at bounding box center [966, 109] width 88 height 12
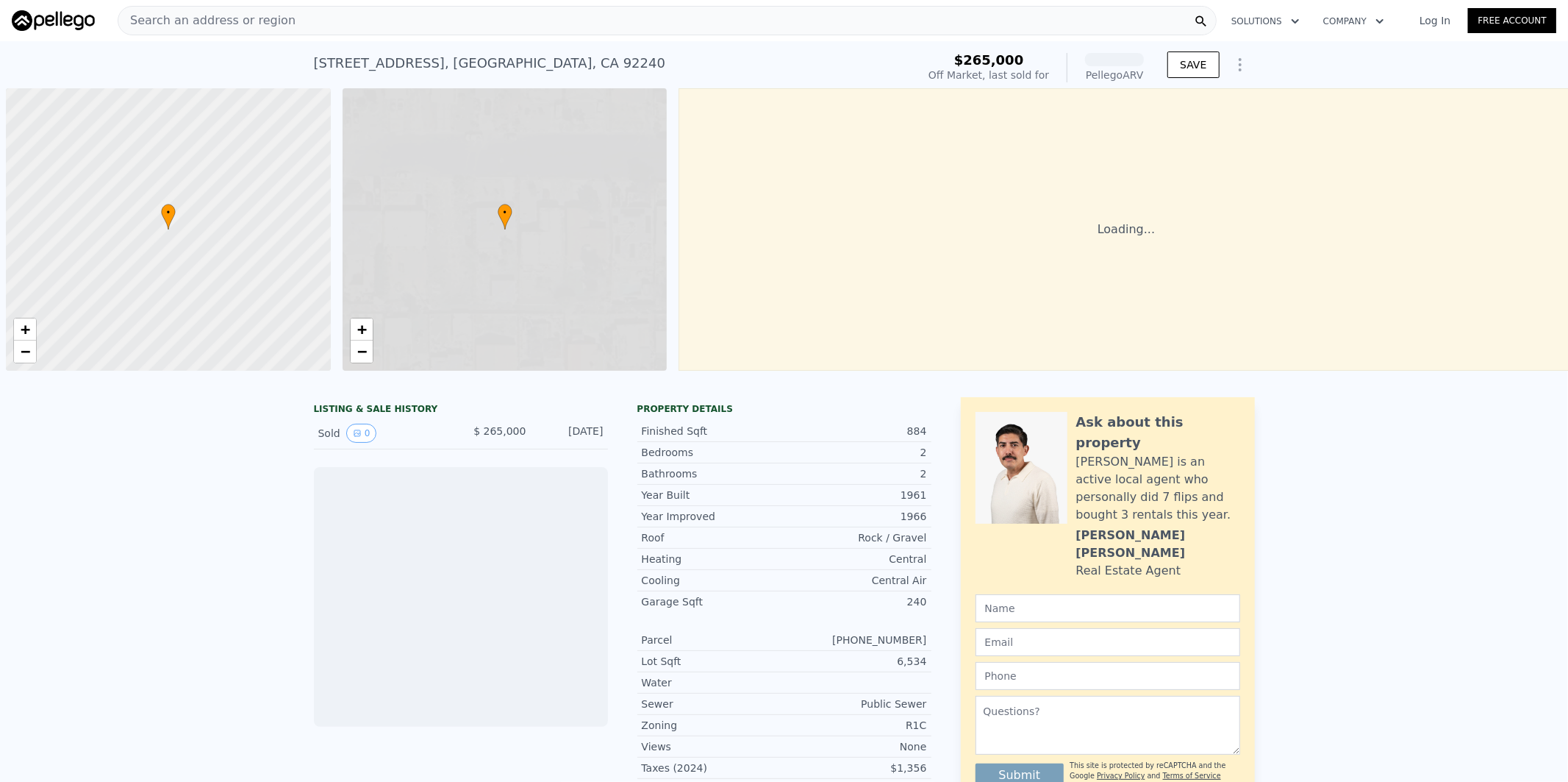
scroll to position [0, 5]
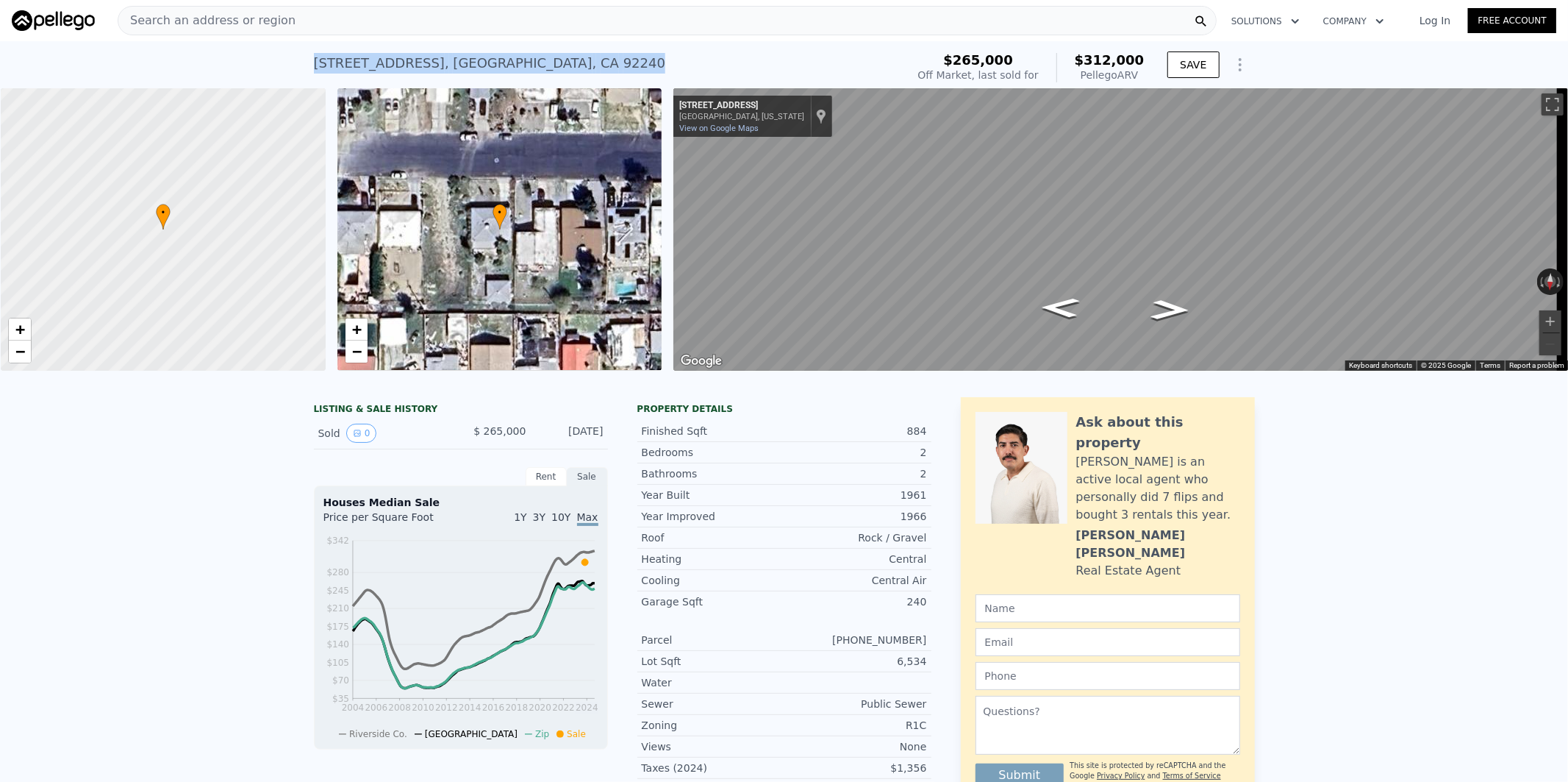
drag, startPoint x: 515, startPoint y: 70, endPoint x: 306, endPoint y: 66, distance: 209.0
click at [314, 66] on div "66691 Flora Ave , Desert Hot Springs , CA 92240 Sold Oct 2024 for $265k (~ARV $…" at bounding box center [607, 67] width 586 height 41
copy div "66691 Flora Ave , Desert Hot Springs , CA 92240"
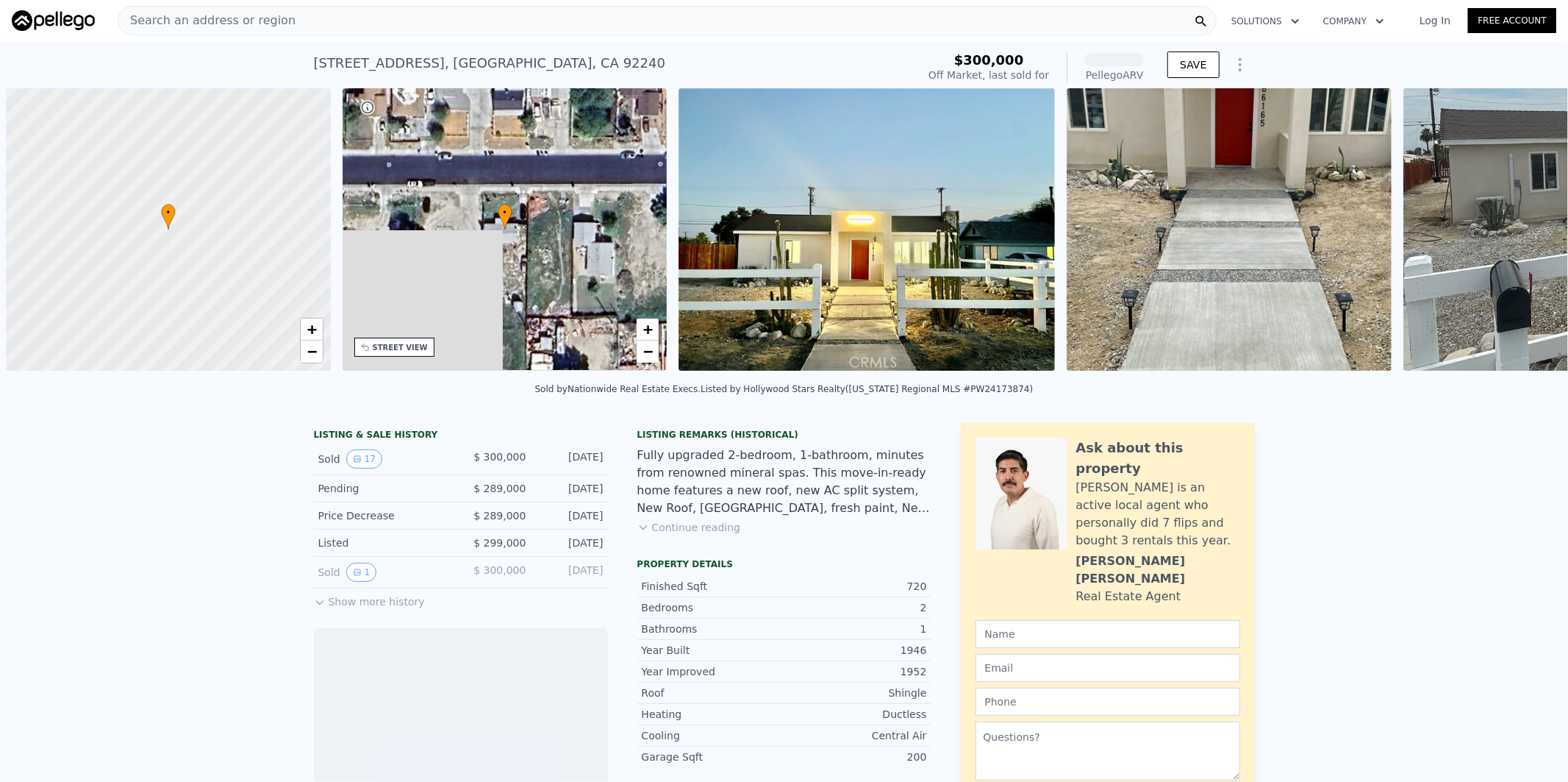
scroll to position [0, 5]
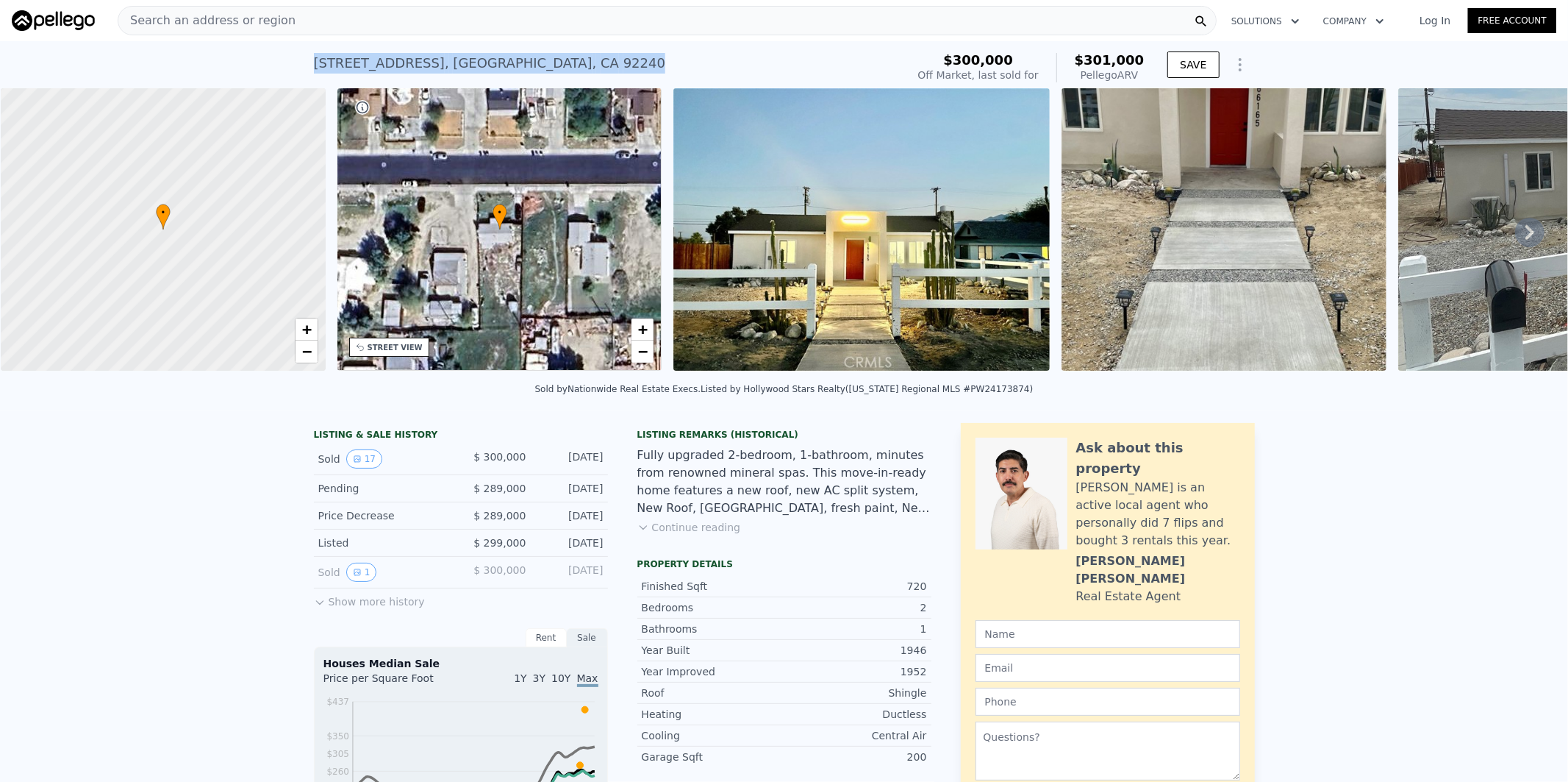
drag, startPoint x: 689, startPoint y: 72, endPoint x: 300, endPoint y: 48, distance: 389.7
click at [300, 48] on div "[STREET_ADDRESS] Sold [DATE] for $300k (~ARV $301k ) $300,000 Off Market, last …" at bounding box center [784, 64] width 1568 height 47
copy div "[STREET_ADDRESS]"
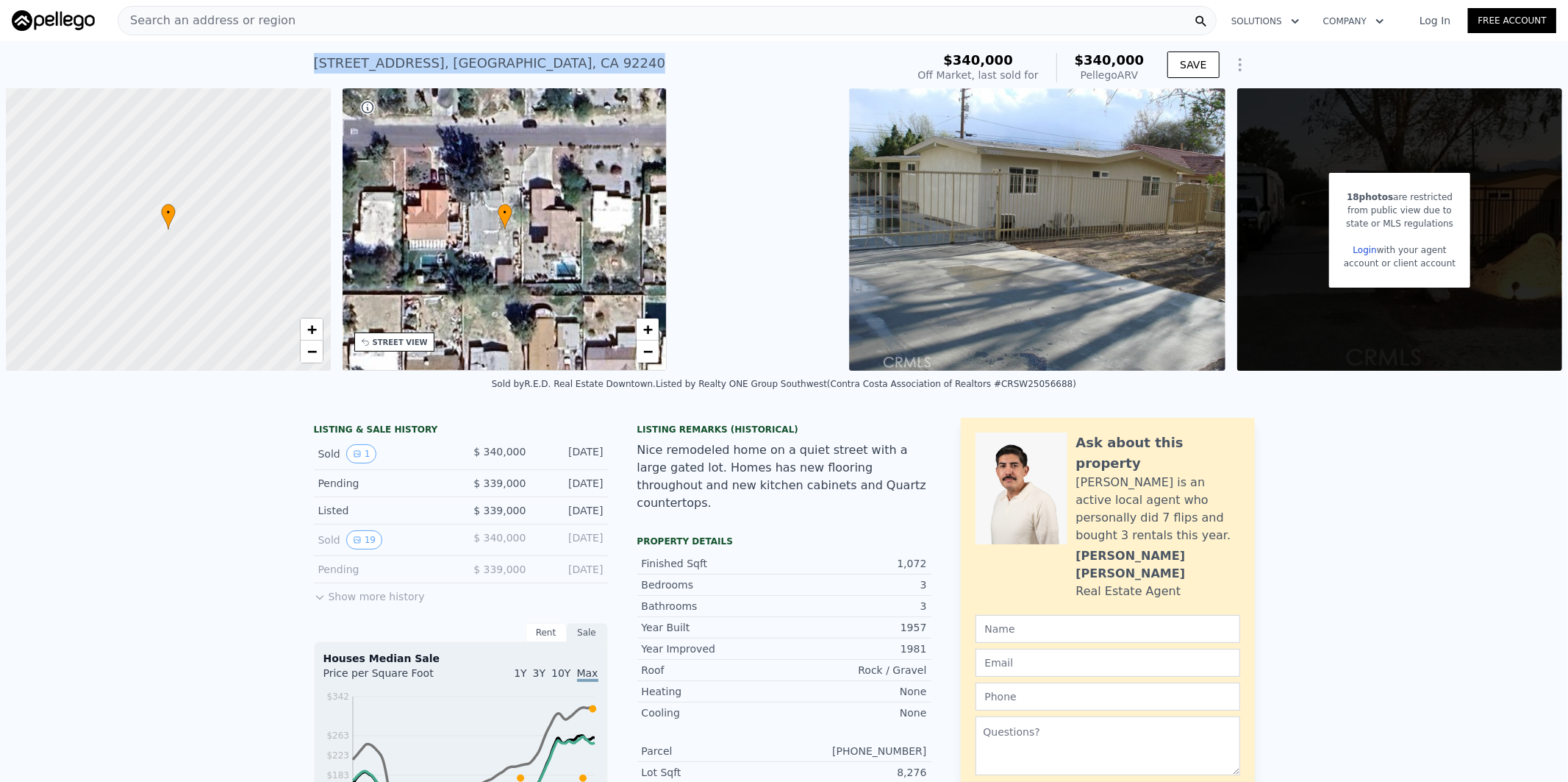
drag, startPoint x: 672, startPoint y: 69, endPoint x: 304, endPoint y: 55, distance: 368.3
click at [304, 55] on div "65911 Buena Vista Ave , Desert Hot Springs , CA 92240 Sold Jun 2025 for $340k (…" at bounding box center [784, 64] width 1568 height 47
copy div "65911 Buena Vista Ave , Desert Hot Springs , CA 92240"
